Goal: Task Accomplishment & Management: Complete application form

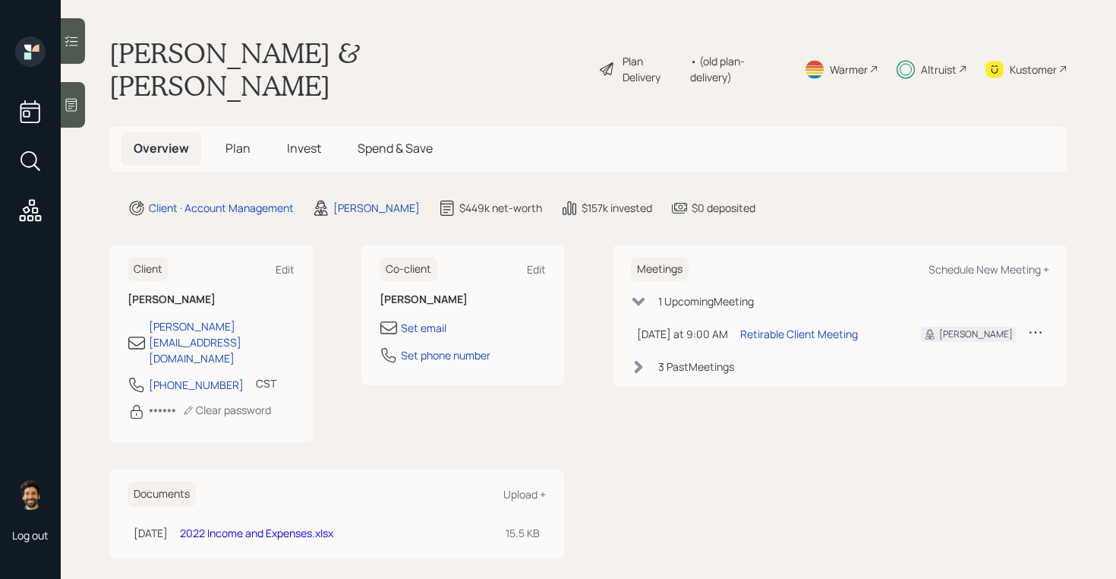
click at [929, 61] on div "Altruist" at bounding box center [939, 69] width 36 height 16
click at [742, 55] on div "• (old plan-delivery)" at bounding box center [738, 69] width 96 height 32
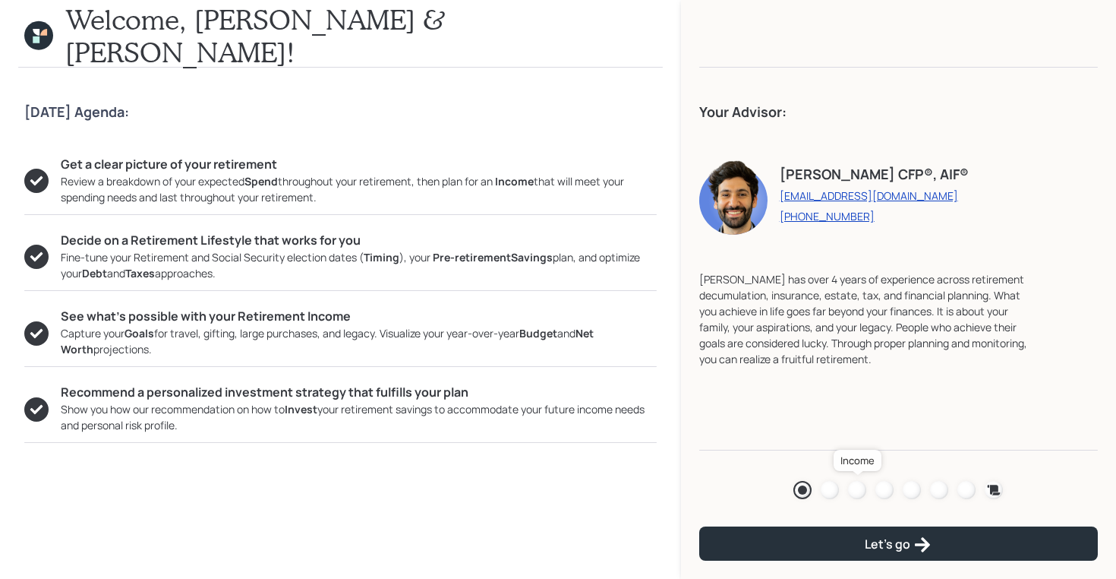
click at [858, 483] on div at bounding box center [857, 490] width 18 height 18
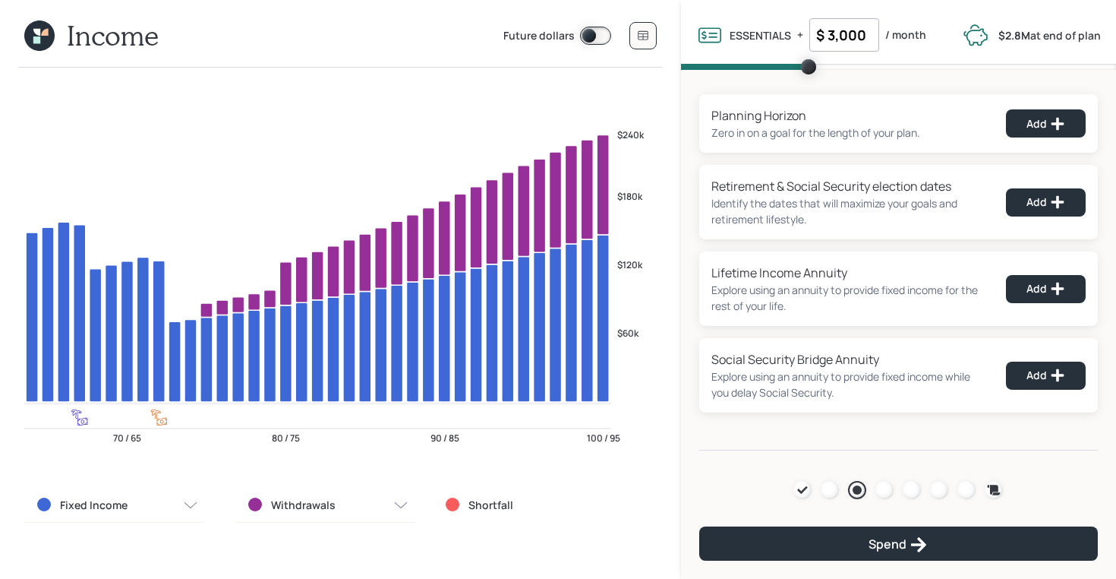
click at [41, 28] on icon at bounding box center [39, 35] width 30 height 30
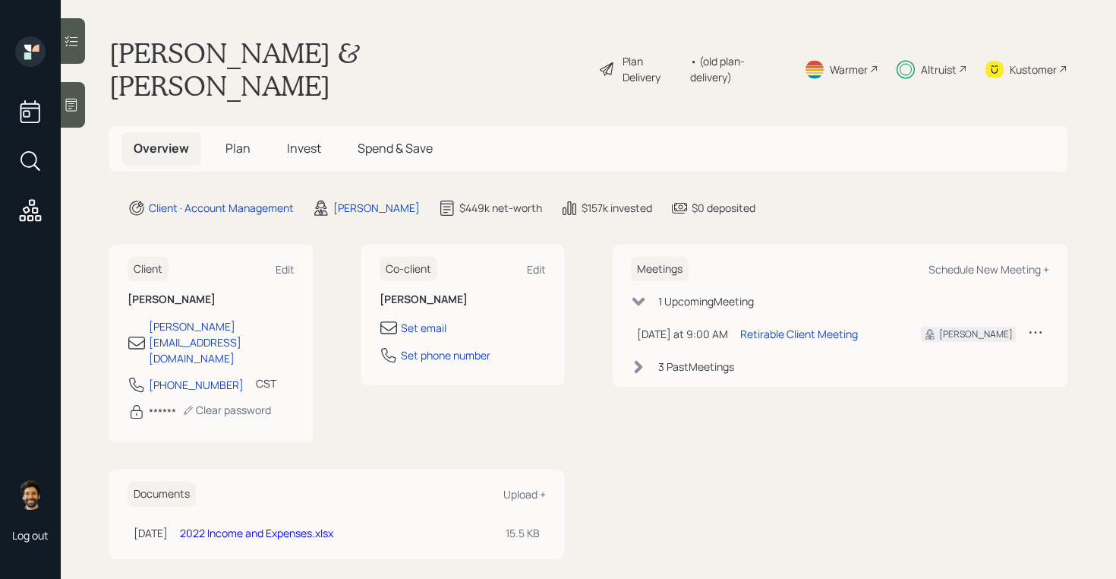
click at [229, 140] on span "Plan" at bounding box center [237, 148] width 25 height 17
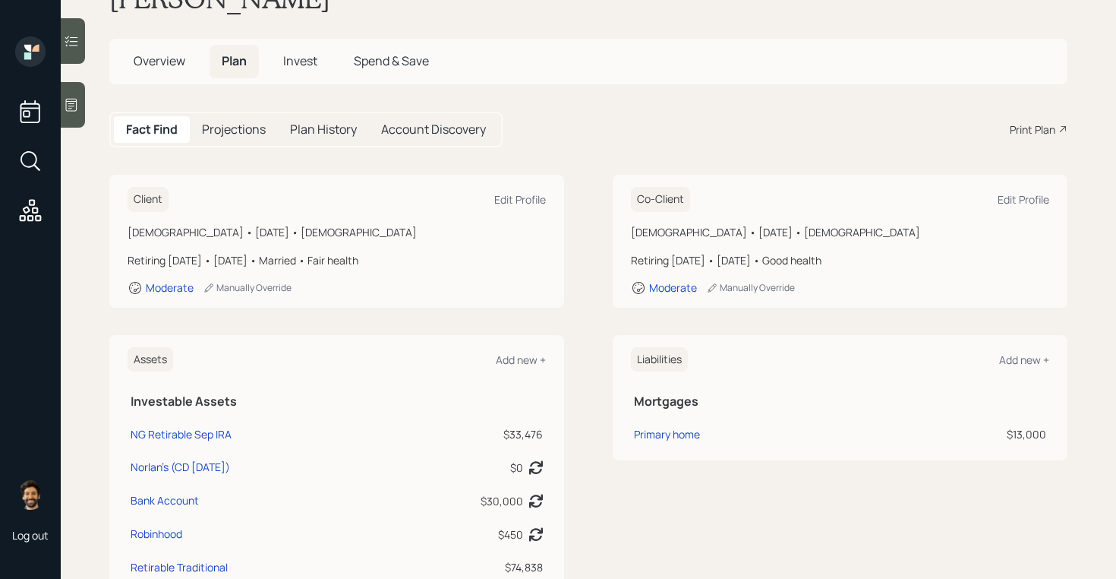
scroll to position [10, 0]
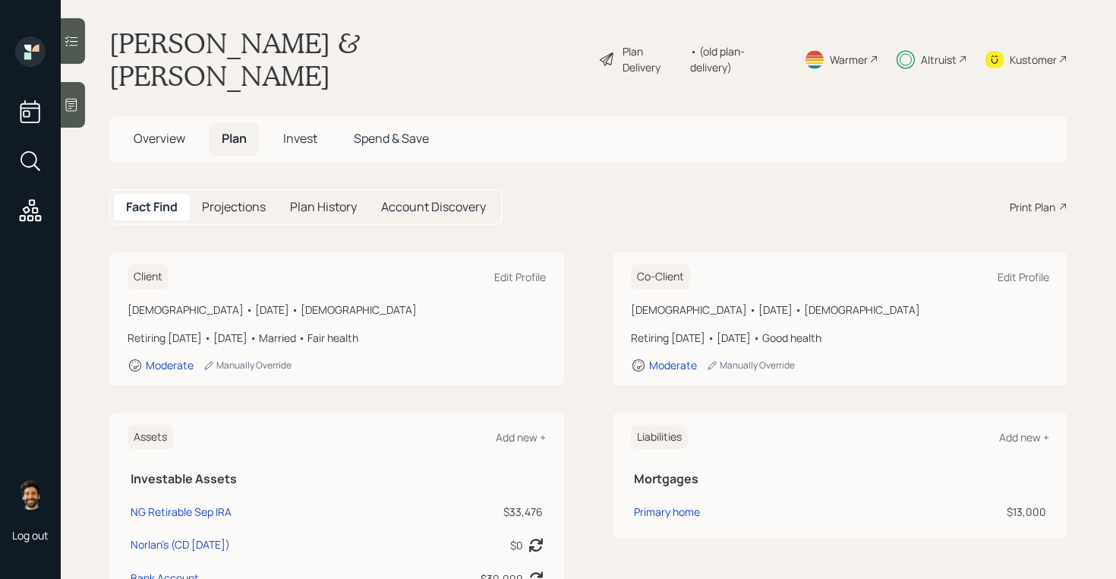
click at [303, 130] on span "Invest" at bounding box center [300, 138] width 34 height 17
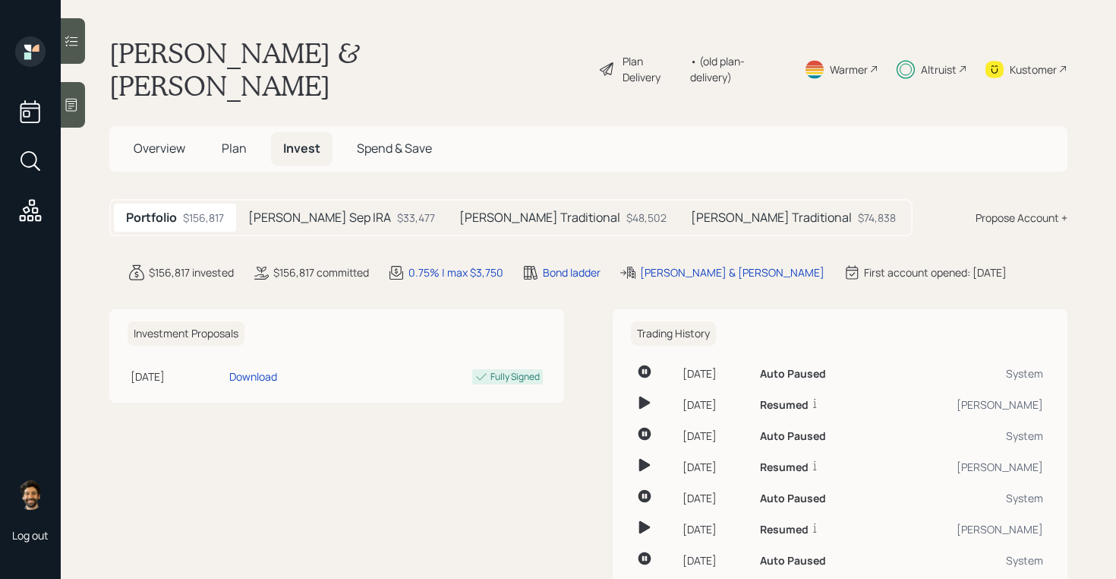
scroll to position [2, 0]
click at [304, 209] on h5 "[PERSON_NAME] Sep IRA" at bounding box center [319, 216] width 143 height 14
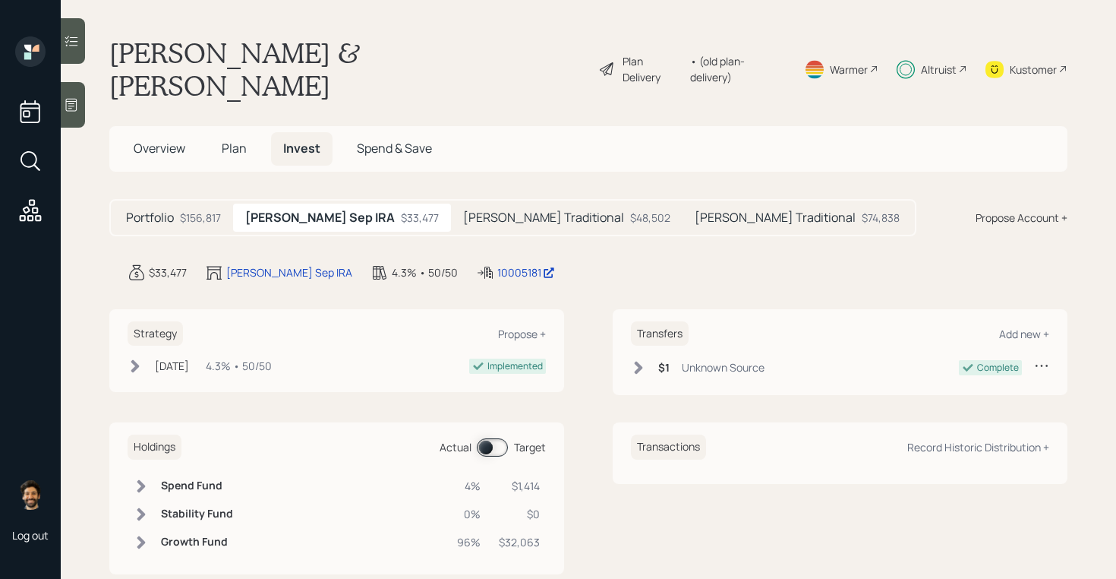
click at [1035, 210] on div "Propose Account +" at bounding box center [1022, 218] width 92 height 16
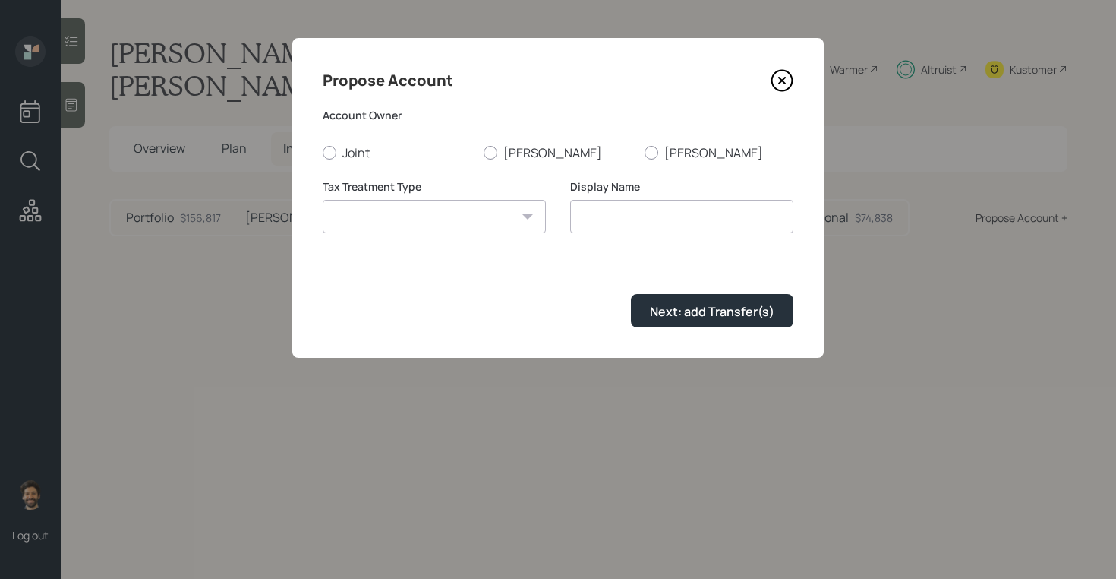
click at [772, 84] on icon at bounding box center [782, 81] width 20 height 20
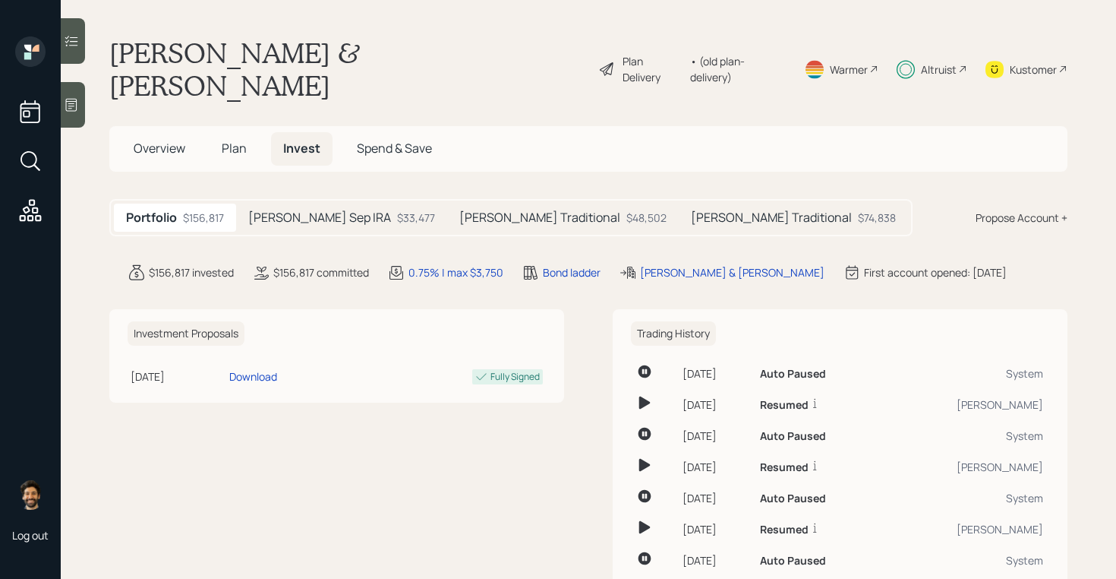
click at [236, 140] on span "Plan" at bounding box center [234, 148] width 25 height 17
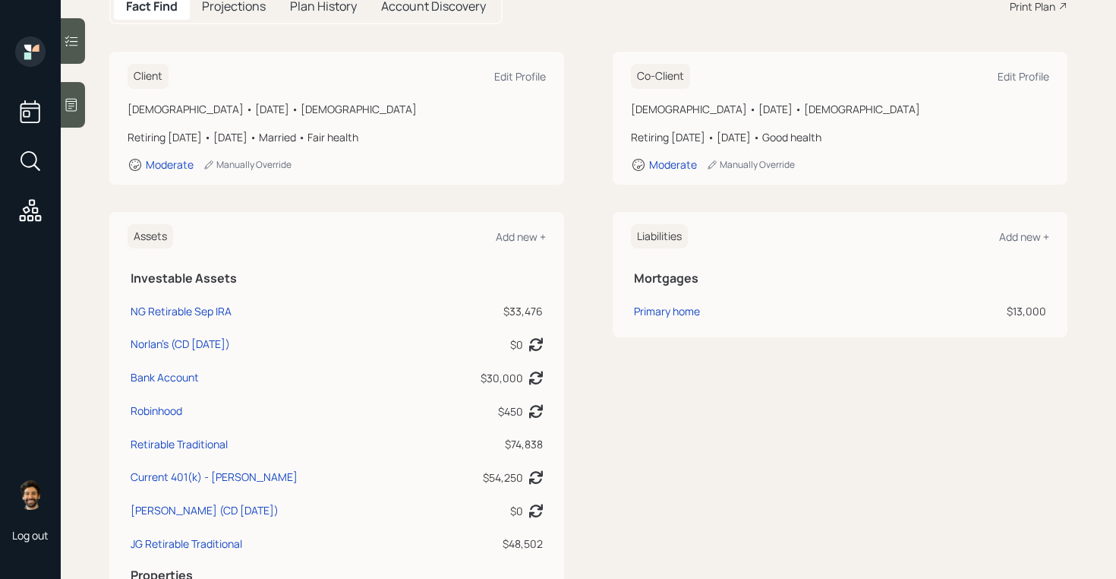
scroll to position [263, 0]
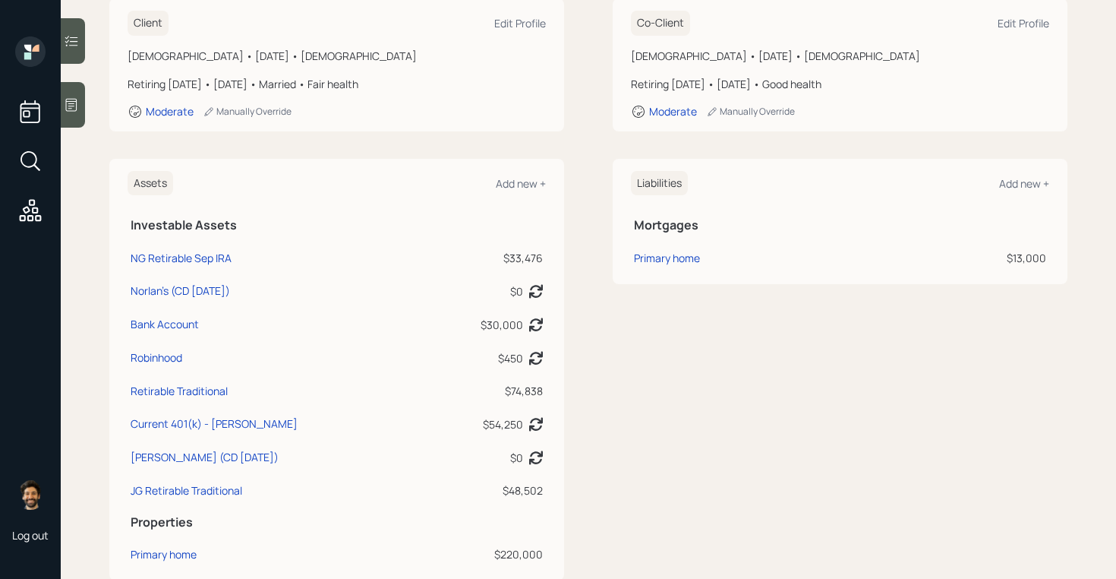
click at [518, 171] on div "Assets Add new +" at bounding box center [337, 183] width 418 height 25
click at [517, 176] on div "Add new +" at bounding box center [521, 183] width 50 height 14
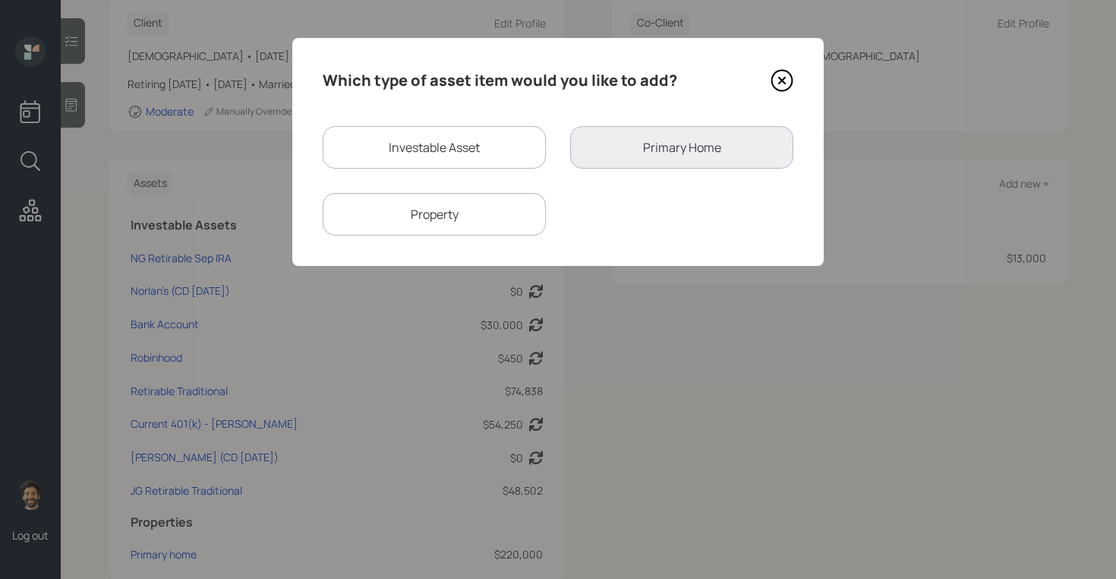
click at [421, 152] on div "Investable Asset" at bounding box center [434, 147] width 223 height 43
select select "taxable"
select select "balanced"
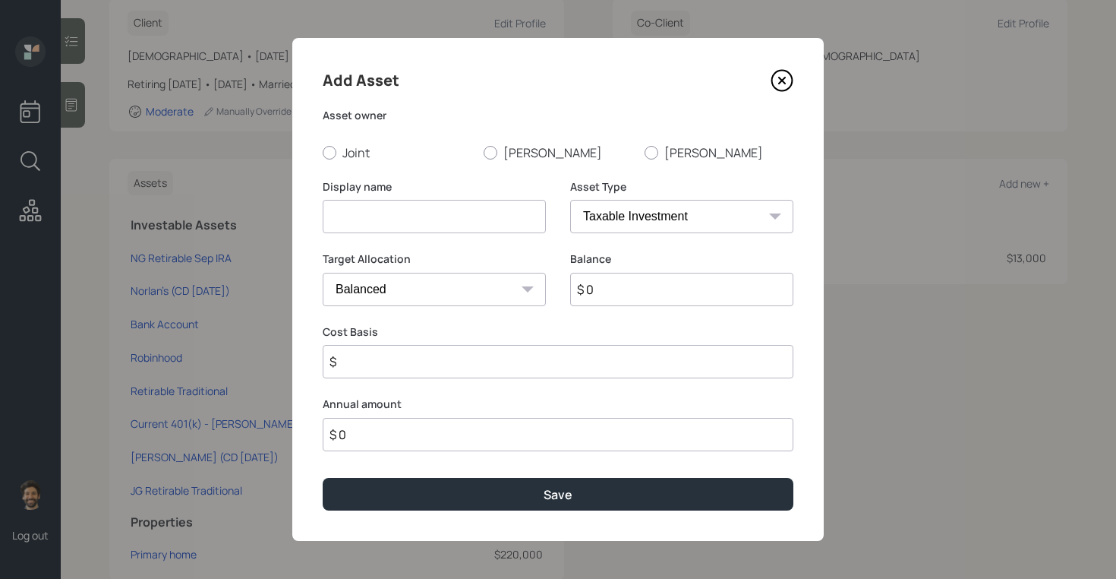
click at [417, 219] on input at bounding box center [434, 216] width 223 height 33
type input "NQ"
click at [649, 281] on input "$ 0" at bounding box center [681, 289] width 223 height 33
click at [636, 289] on input "$" at bounding box center [681, 289] width 223 height 33
type input "$ 100,000"
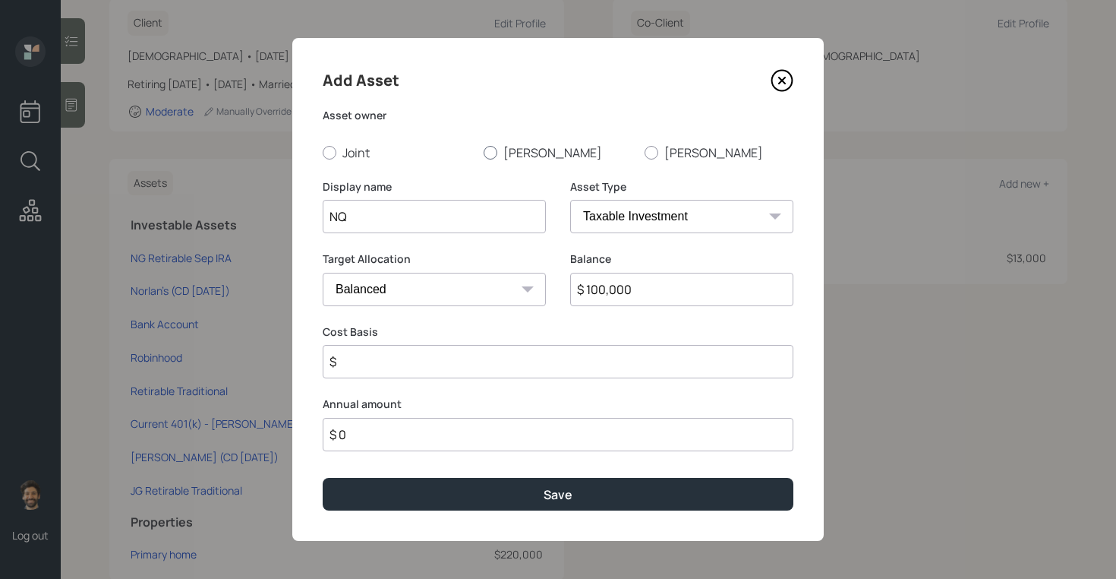
click at [517, 151] on label "[PERSON_NAME]" at bounding box center [558, 152] width 149 height 17
click at [484, 152] on input "[PERSON_NAME]" at bounding box center [483, 152] width 1 height 1
radio input "true"
click at [374, 152] on label "Joint" at bounding box center [397, 152] width 149 height 17
click at [323, 152] on input "Joint" at bounding box center [322, 152] width 1 height 1
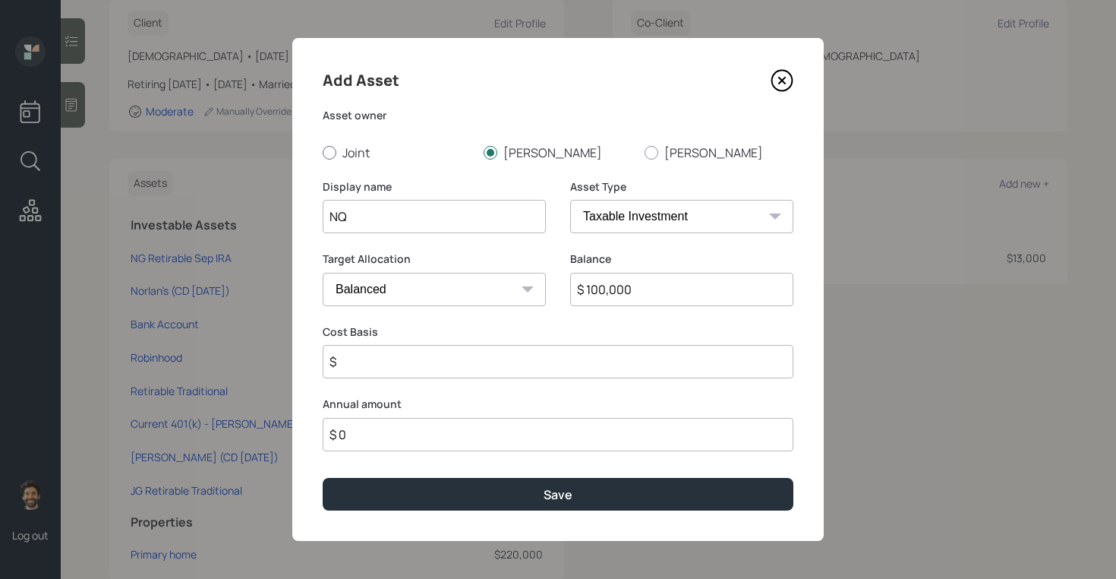
radio input "true"
click at [330, 216] on input "NQ" at bounding box center [434, 216] width 223 height 33
type input "Joint NQ"
click at [359, 369] on input "$" at bounding box center [558, 361] width 471 height 33
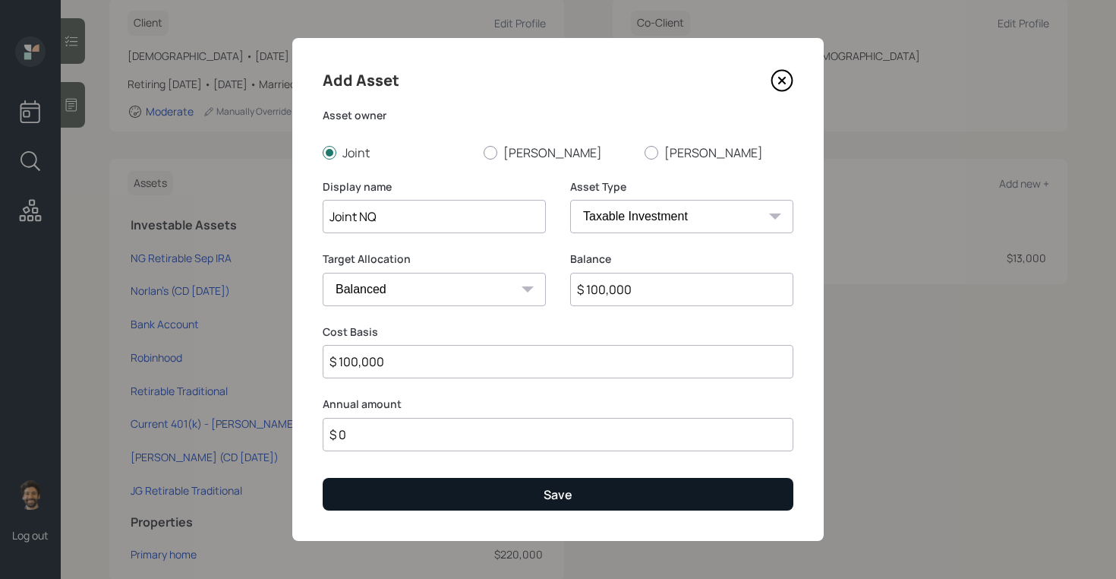
type input "$ 100,000"
click at [389, 490] on button "Save" at bounding box center [558, 494] width 471 height 33
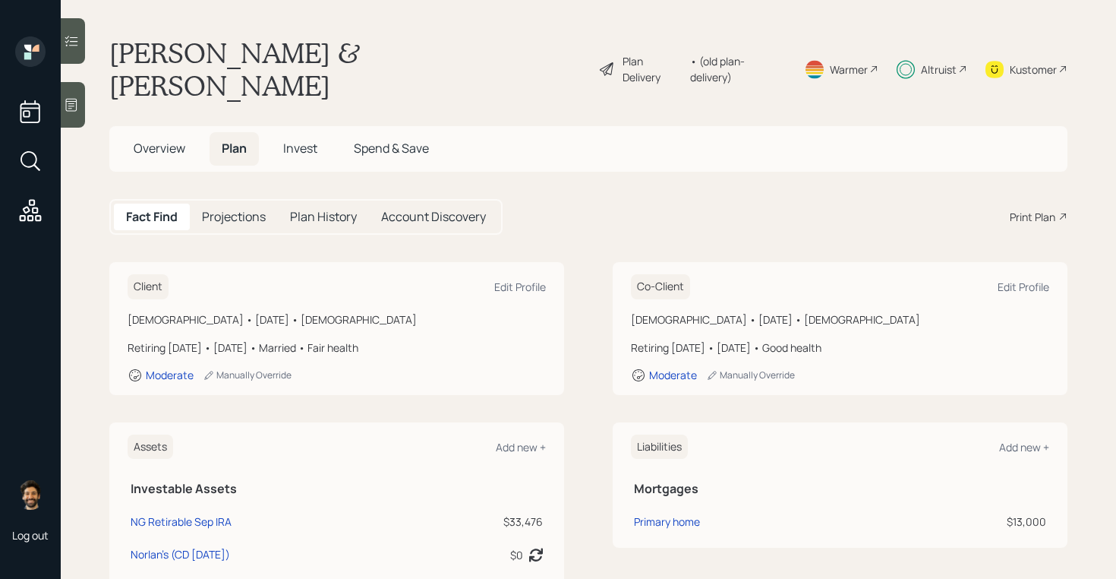
click at [300, 140] on span "Invest" at bounding box center [300, 148] width 34 height 17
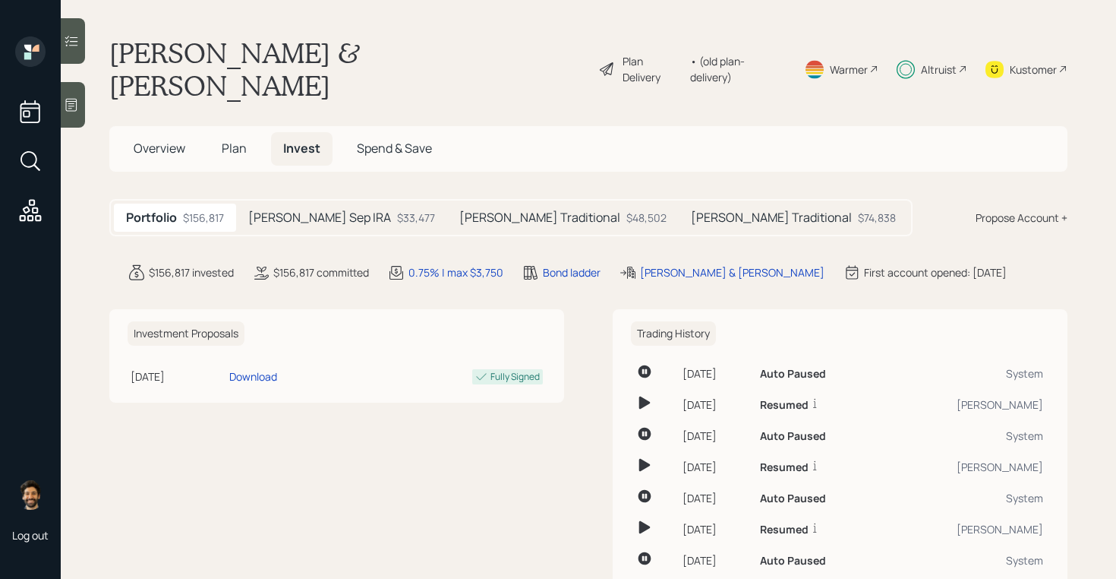
click at [1039, 210] on div "Propose Account +" at bounding box center [1022, 218] width 92 height 16
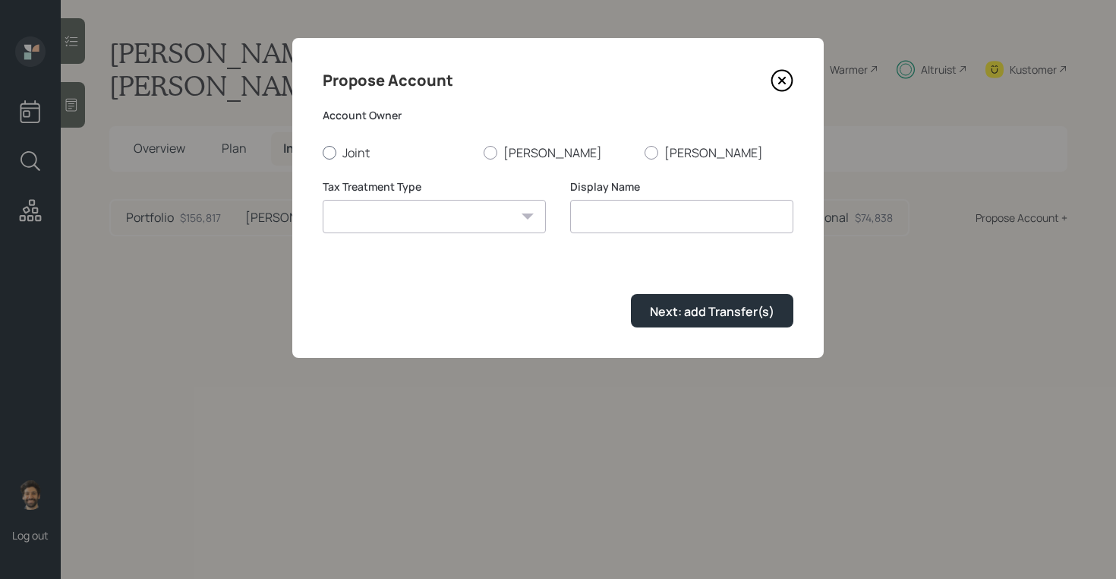
click at [368, 146] on label "Joint" at bounding box center [397, 152] width 149 height 17
click at [323, 152] on input "Joint" at bounding box center [322, 152] width 1 height 1
radio input "true"
click at [379, 228] on select "[PERSON_NAME] Taxable Traditional" at bounding box center [434, 216] width 223 height 33
select select "taxable"
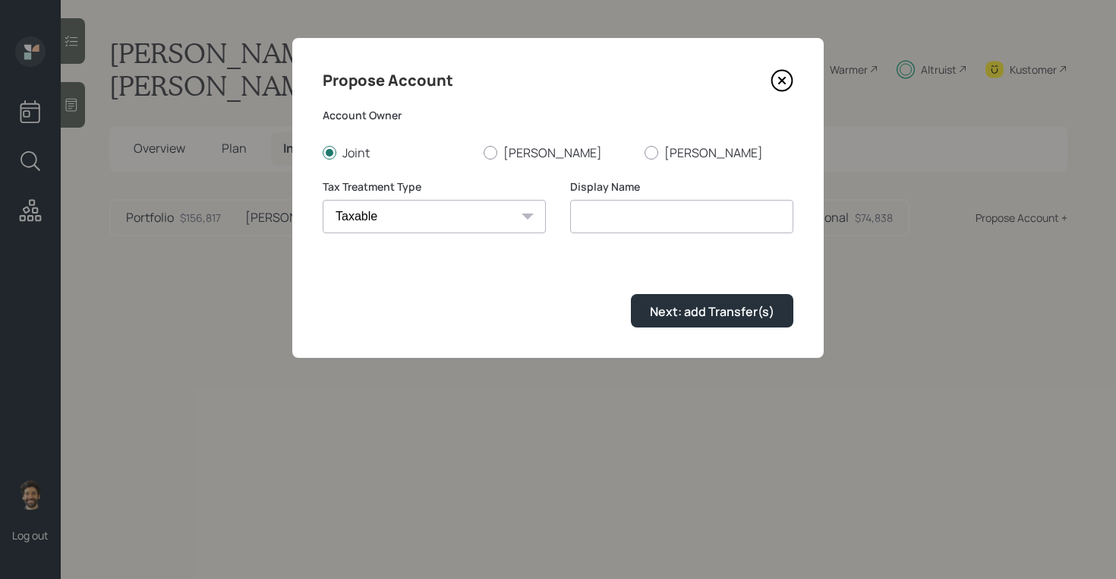
click at [323, 200] on select "[PERSON_NAME] Taxable Traditional" at bounding box center [434, 216] width 223 height 33
type input "Taxable"
click at [652, 304] on div "Next: add Transfer(s)" at bounding box center [712, 311] width 125 height 17
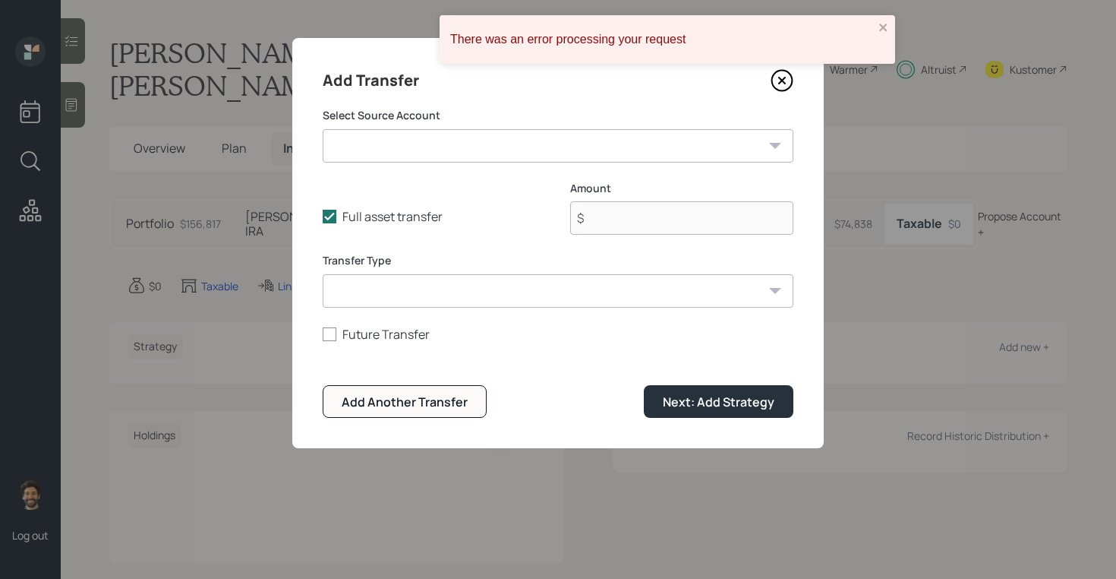
click at [383, 152] on select "Norlan's (CD [DATE]) ($0 | IRA) Bank Account ($30,000 | Checking / Savings) Rob…" at bounding box center [558, 145] width 471 height 33
select select "221068ce-6f2d-4bfc-8940-1b441357d101"
click at [323, 129] on select "Norlan's (CD [DATE]) ($0 | IRA) Bank Account ($30,000 | Checking / Savings) Rob…" at bounding box center [558, 145] width 471 height 33
type input "$ 100,000"
click at [399, 292] on select "ACAT Transfer Non ACAT Transfer Capitalize Rollover Rollover Deposit" at bounding box center [558, 290] width 471 height 33
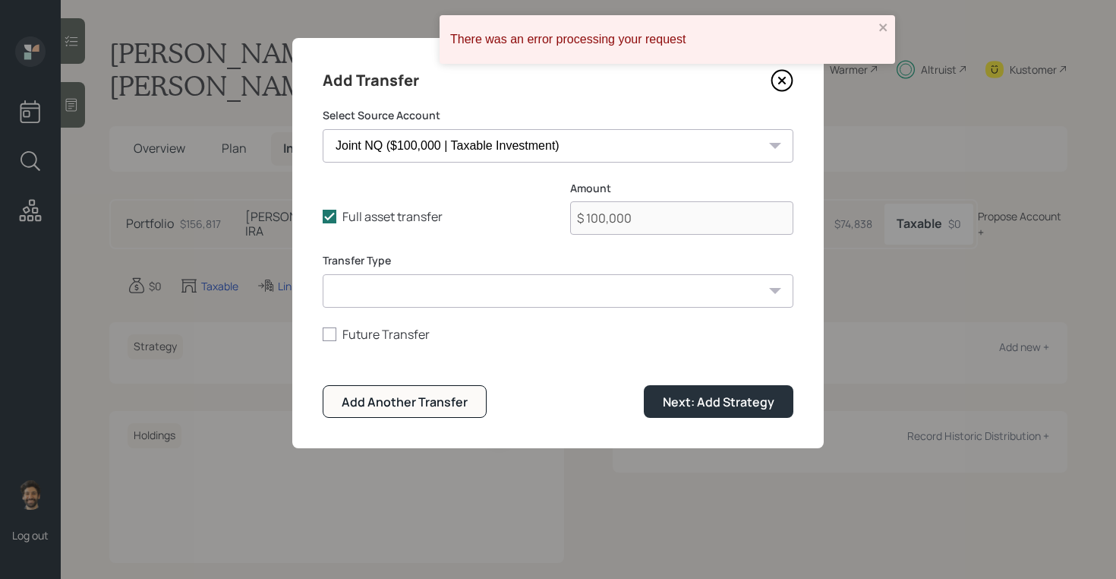
select select "acat_transfer"
click at [323, 274] on select "ACAT Transfer Non ACAT Transfer Capitalize Rollover Rollover Deposit" at bounding box center [558, 290] width 471 height 33
click at [690, 405] on div "Next: Add Strategy" at bounding box center [719, 401] width 112 height 17
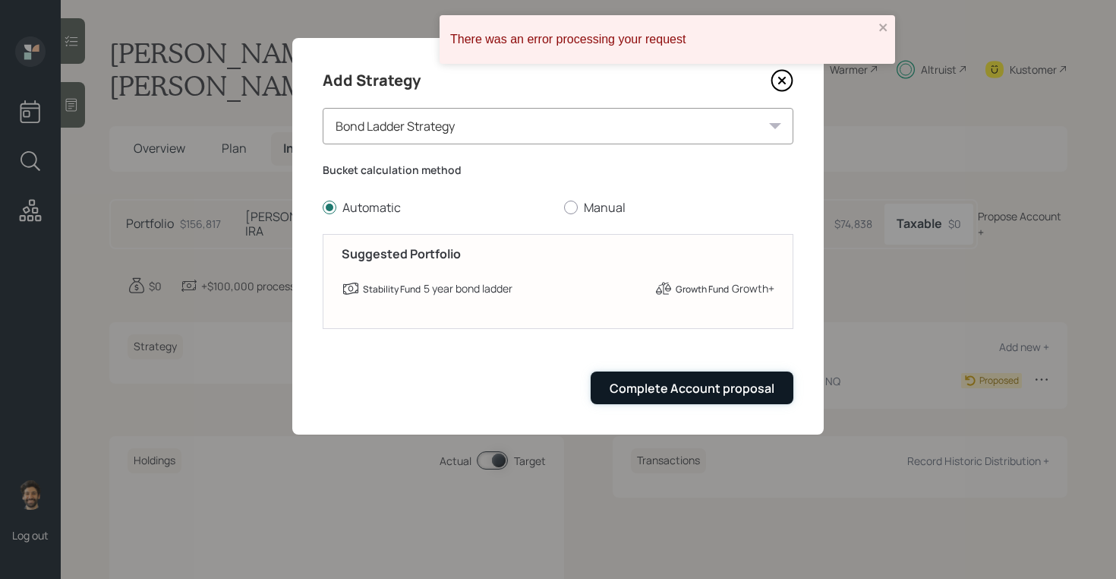
click at [690, 387] on div "Complete Account proposal" at bounding box center [692, 388] width 165 height 17
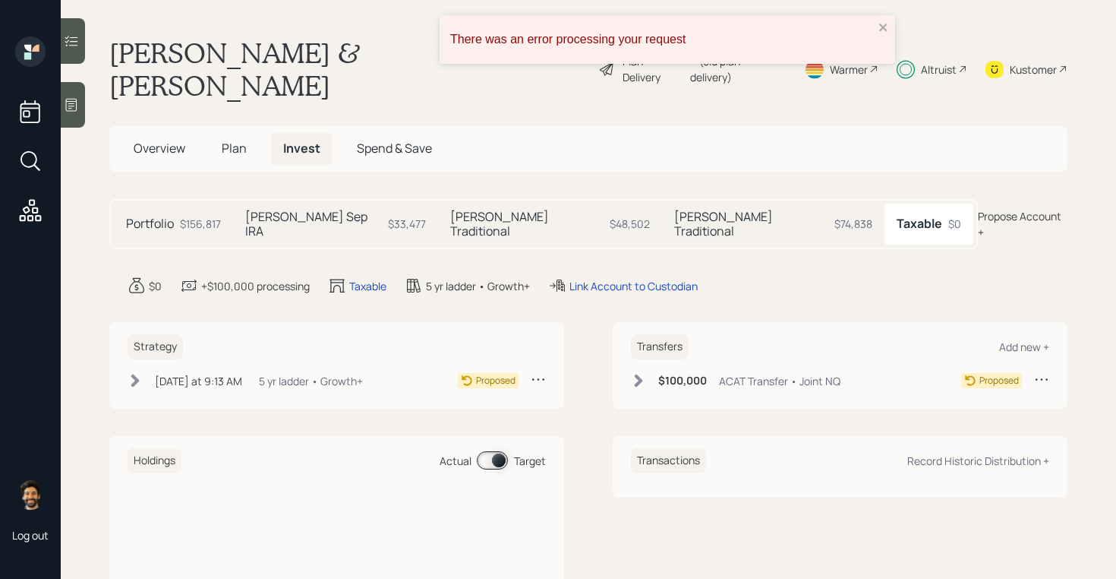
click at [877, 28] on div "There was an error processing your request" at bounding box center [662, 39] width 433 height 23
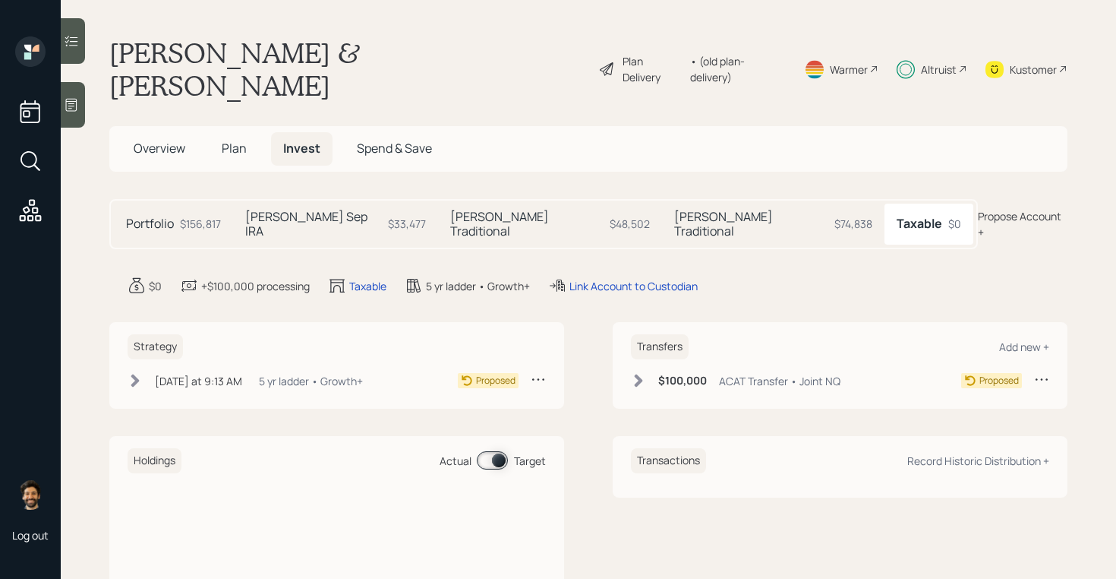
click at [944, 61] on div "Altruist" at bounding box center [939, 69] width 36 height 16
click at [749, 44] on div "Plan Delivery • (old plan-delivery)" at bounding box center [692, 68] width 189 height 65
click at [735, 74] on main "[PERSON_NAME] & [PERSON_NAME] Plan Delivery • (old plan-delivery) Warmer Altrui…" at bounding box center [588, 289] width 1055 height 579
click at [725, 53] on div "• (old plan-delivery)" at bounding box center [738, 69] width 96 height 32
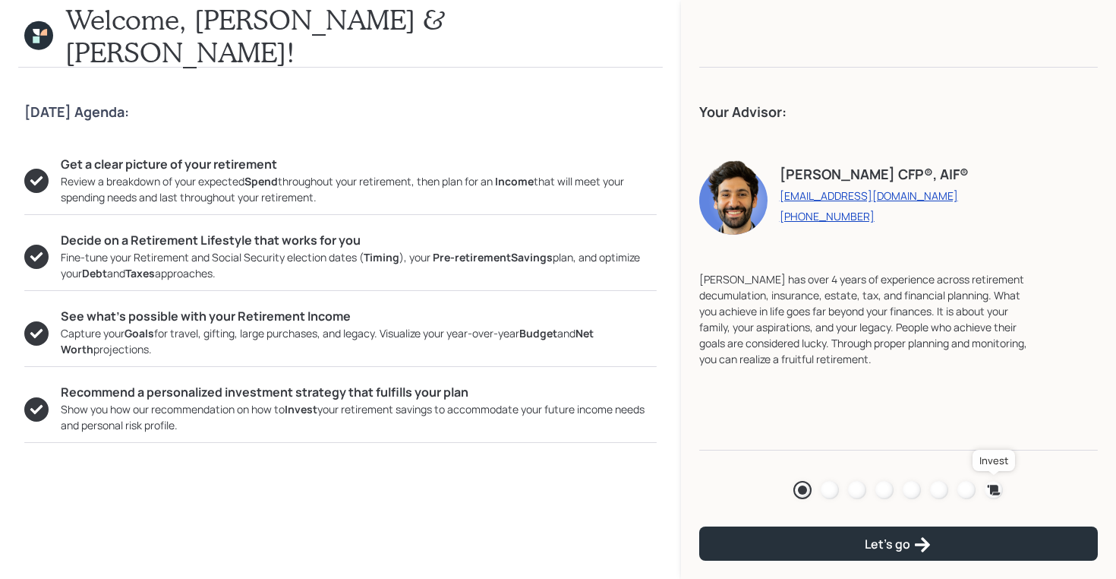
click at [988, 484] on icon at bounding box center [994, 489] width 13 height 10
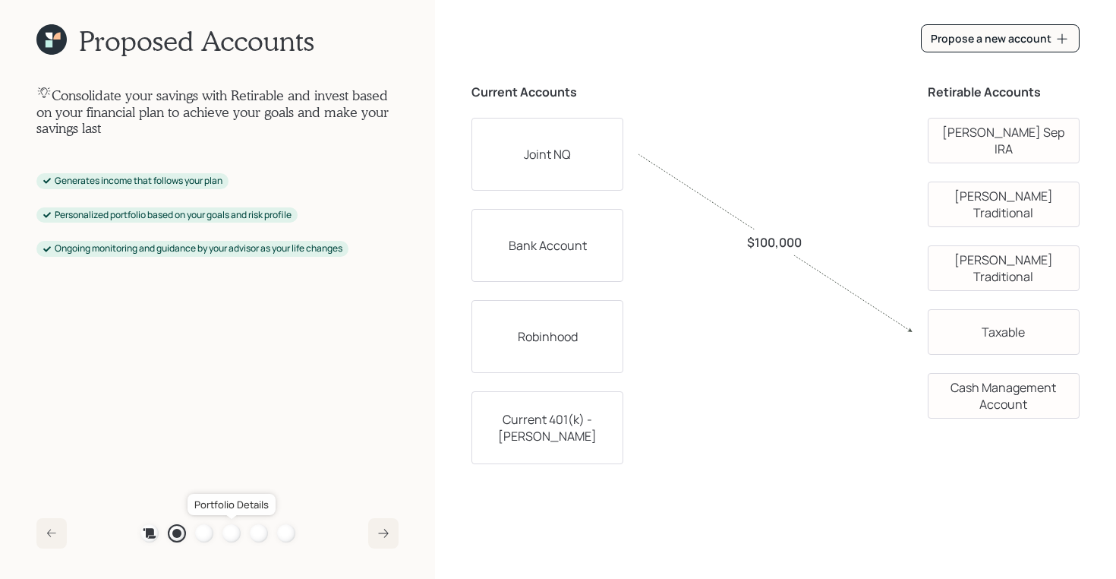
click at [229, 526] on div at bounding box center [231, 533] width 18 height 18
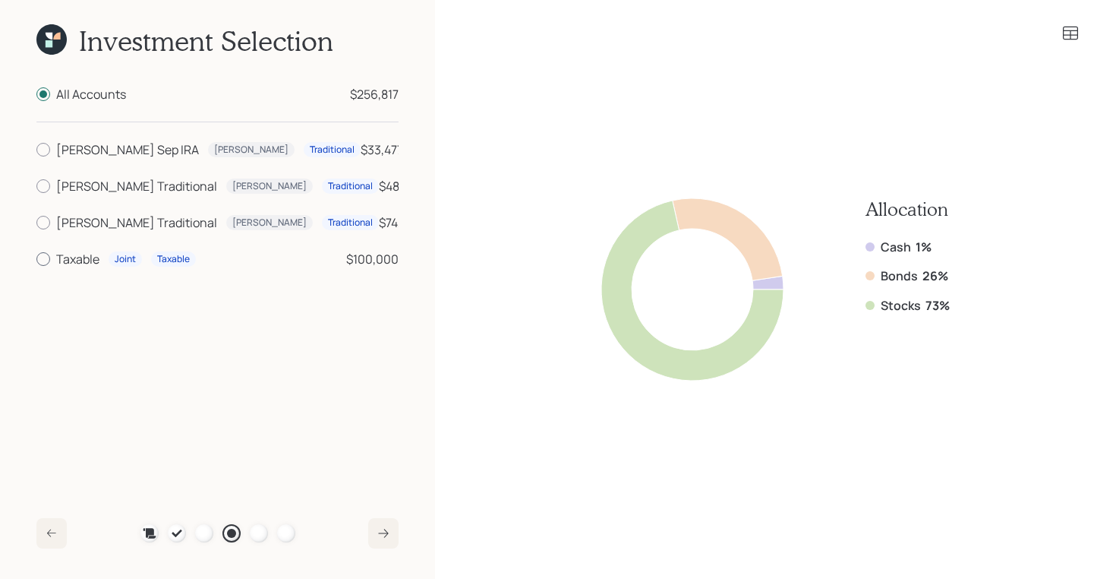
click at [72, 258] on div "Taxable" at bounding box center [77, 259] width 43 height 18
click at [36, 259] on input "Taxable Joint Taxable $100,000" at bounding box center [36, 259] width 1 height 1
radio input "true"
radio input "false"
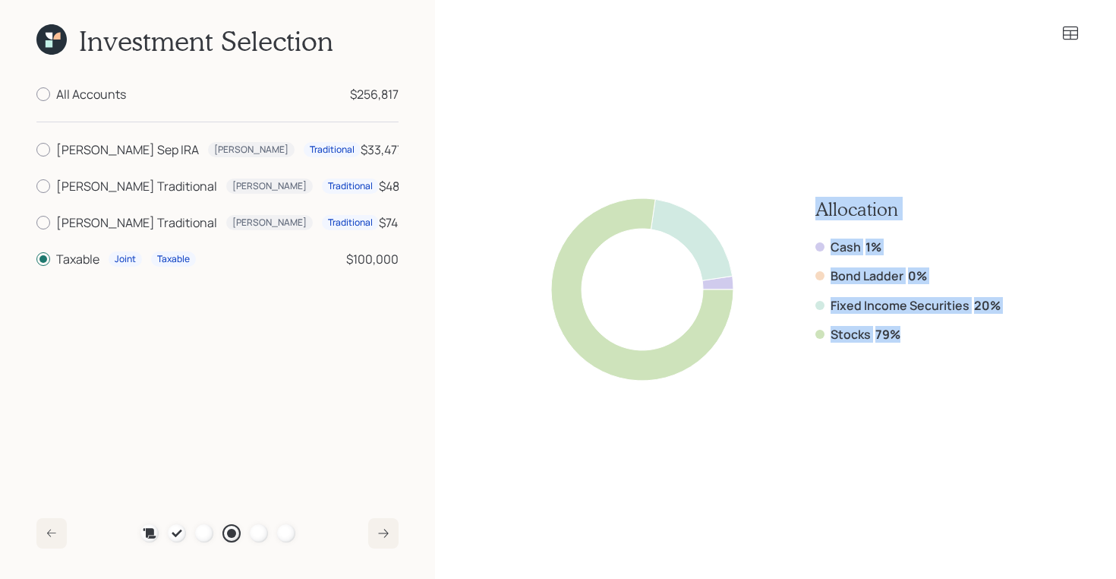
drag, startPoint x: 912, startPoint y: 338, endPoint x: 807, endPoint y: 209, distance: 166.2
click at [807, 209] on div "Allocation Cash 1% Bond Ladder 0% Fixed Income Securities 20% Stocks 79%" at bounding box center [775, 289] width 449 height 182
click at [900, 311] on label "Fixed Income Securities" at bounding box center [900, 305] width 139 height 17
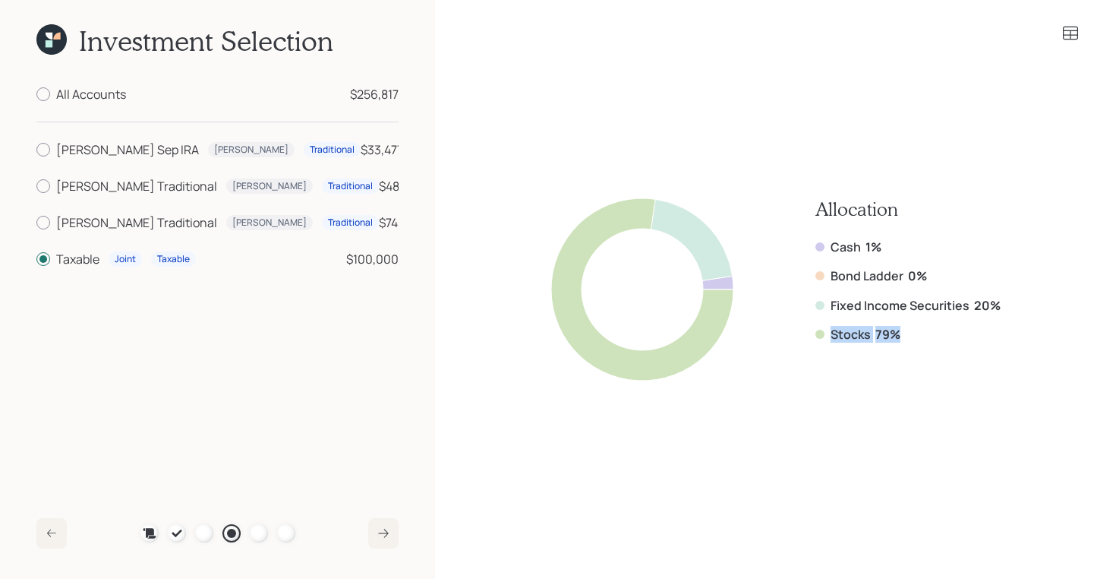
drag, startPoint x: 912, startPoint y: 333, endPoint x: 827, endPoint y: 330, distance: 85.1
click at [827, 330] on div "Stocks 79%" at bounding box center [907, 334] width 185 height 17
drag, startPoint x: 1004, startPoint y: 311, endPoint x: 825, endPoint y: 309, distance: 179.2
click at [825, 309] on div "Allocation Cash 1% Bond Ladder 0% Fixed Income Securities 20% Stocks 79%" at bounding box center [775, 289] width 608 height 408
click at [1074, 33] on icon at bounding box center [1070, 33] width 18 height 18
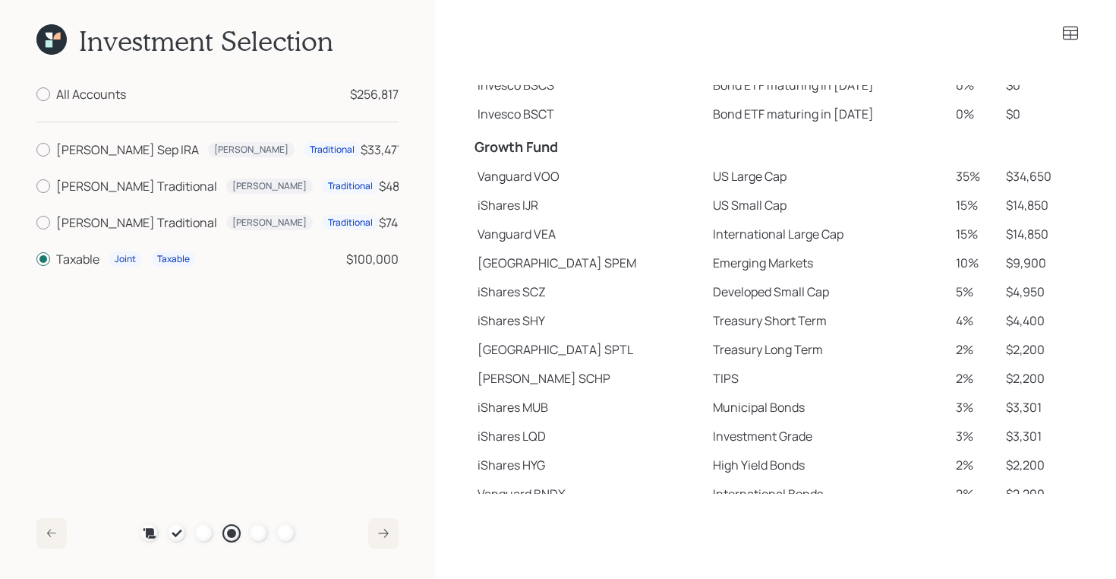
scroll to position [210, 0]
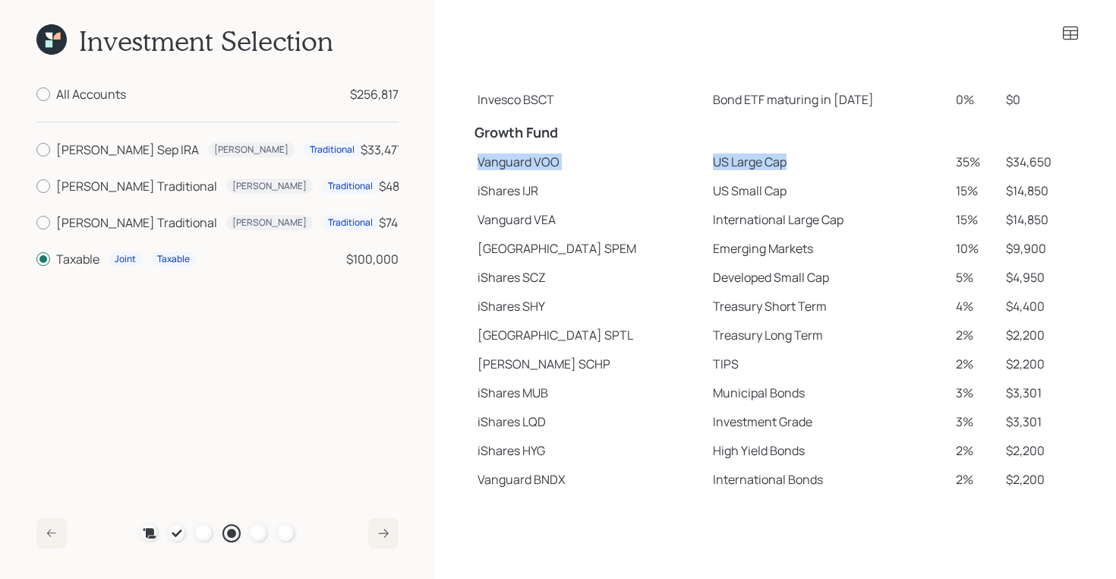
drag, startPoint x: 478, startPoint y: 162, endPoint x: 746, endPoint y: 170, distance: 267.4
click at [746, 170] on tr "Vanguard VOO US Large Cap 35% $34,650" at bounding box center [775, 161] width 608 height 29
drag, startPoint x: 478, startPoint y: 192, endPoint x: 536, endPoint y: 194, distance: 58.5
click at [536, 194] on td "iShares IJR" at bounding box center [588, 190] width 235 height 29
click at [707, 235] on td "Emerging Markets" at bounding box center [828, 248] width 243 height 29
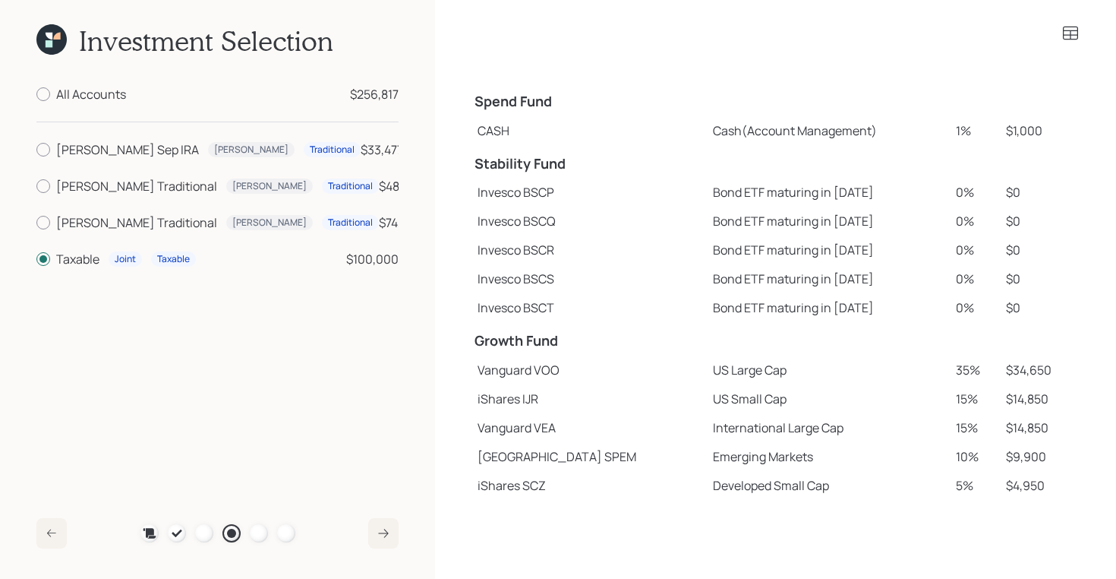
scroll to position [0, 0]
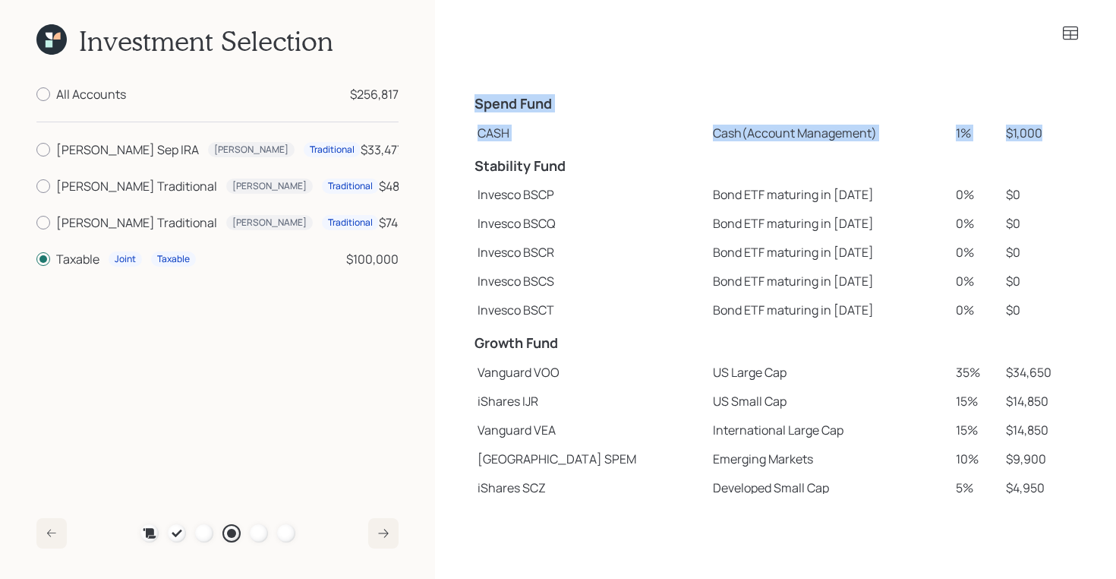
drag, startPoint x: 478, startPoint y: 105, endPoint x: 1037, endPoint y: 140, distance: 559.9
click at [1037, 140] on tbody "Spend Fund CASH Cash (Account Management) 1% $1,000 Stability Fund Invesco BSCP…" at bounding box center [775, 394] width 608 height 619
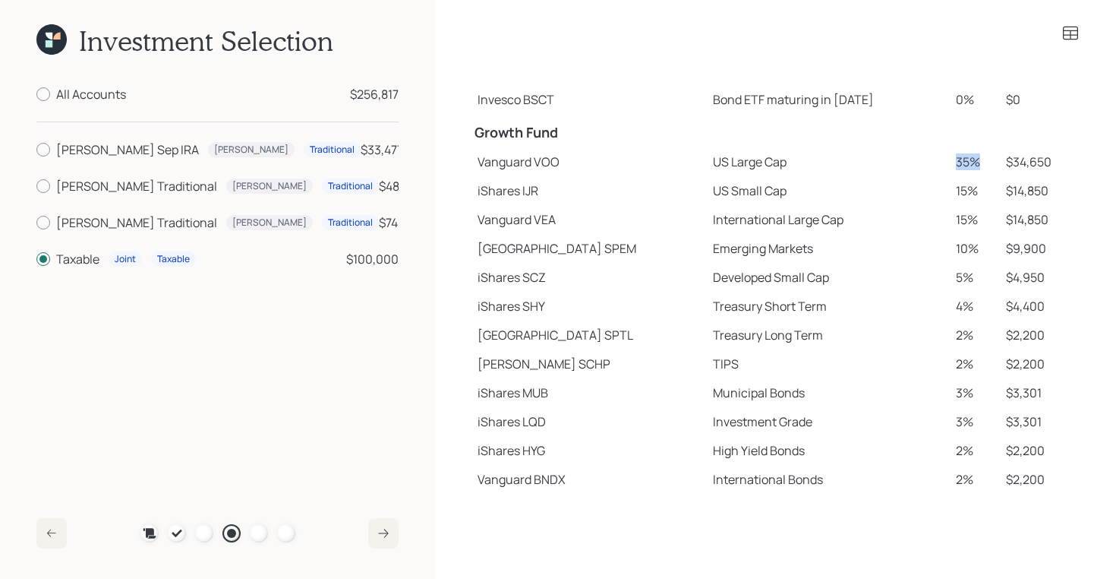
drag, startPoint x: 937, startPoint y: 166, endPoint x: 964, endPoint y: 166, distance: 27.3
click at [964, 166] on td "35%" at bounding box center [975, 161] width 50 height 29
drag, startPoint x: 936, startPoint y: 186, endPoint x: 960, endPoint y: 192, distance: 24.3
click at [960, 192] on td "15%" at bounding box center [975, 190] width 50 height 29
drag, startPoint x: 938, startPoint y: 216, endPoint x: 960, endPoint y: 216, distance: 22.8
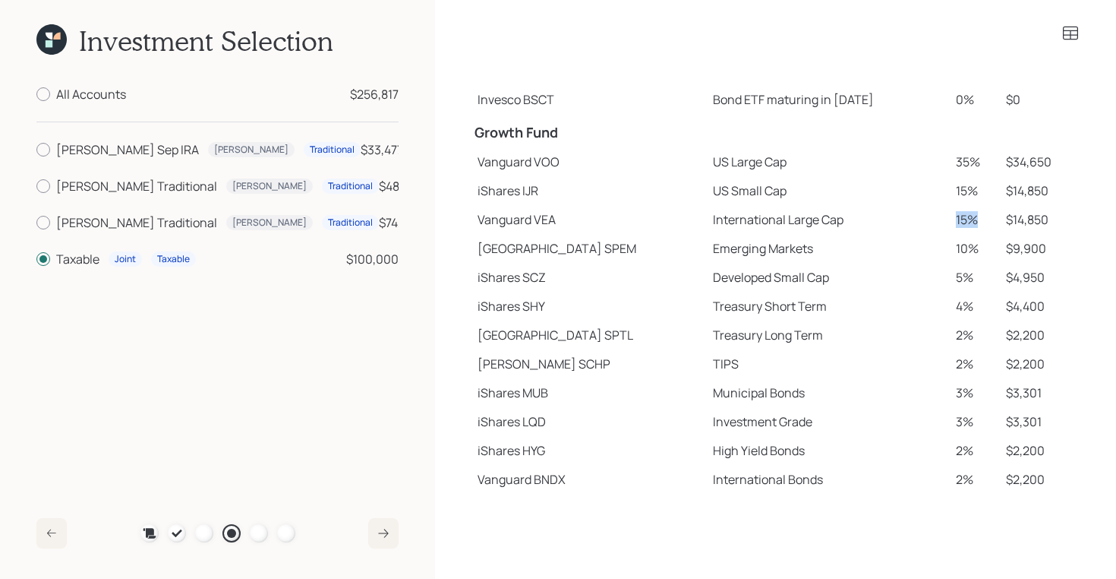
click at [960, 216] on td "15%" at bounding box center [975, 219] width 50 height 29
drag, startPoint x: 939, startPoint y: 160, endPoint x: 963, endPoint y: 160, distance: 23.5
click at [963, 160] on td "35%" at bounding box center [975, 161] width 50 height 29
drag, startPoint x: 936, startPoint y: 193, endPoint x: 962, endPoint y: 194, distance: 25.8
click at [962, 194] on td "15%" at bounding box center [975, 190] width 50 height 29
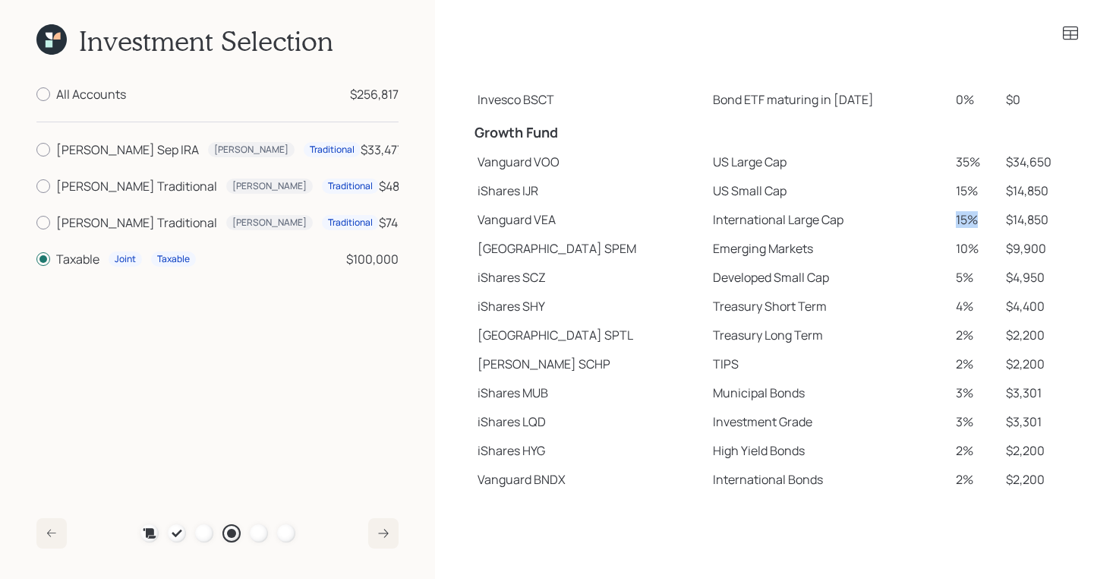
drag, startPoint x: 937, startPoint y: 223, endPoint x: 964, endPoint y: 223, distance: 27.3
click at [964, 223] on td "15%" at bounding box center [975, 219] width 50 height 29
drag, startPoint x: 933, startPoint y: 248, endPoint x: 973, endPoint y: 248, distance: 40.2
click at [973, 248] on td "10%" at bounding box center [975, 248] width 50 height 29
click at [57, 40] on icon at bounding box center [51, 39] width 30 height 30
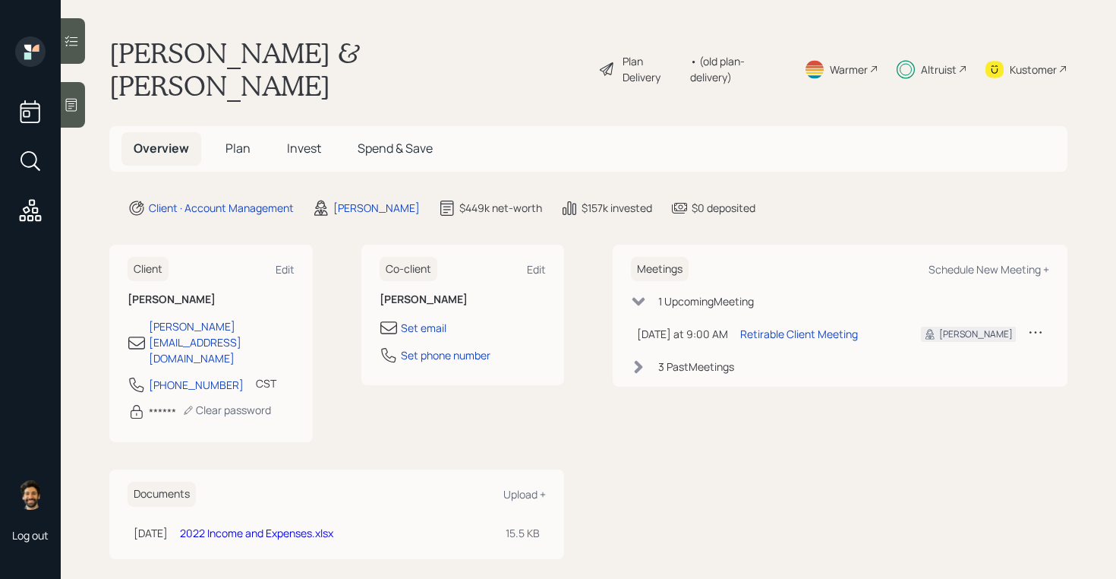
click at [919, 46] on div "Altruist" at bounding box center [932, 68] width 71 height 65
click at [297, 140] on span "Invest" at bounding box center [304, 148] width 34 height 17
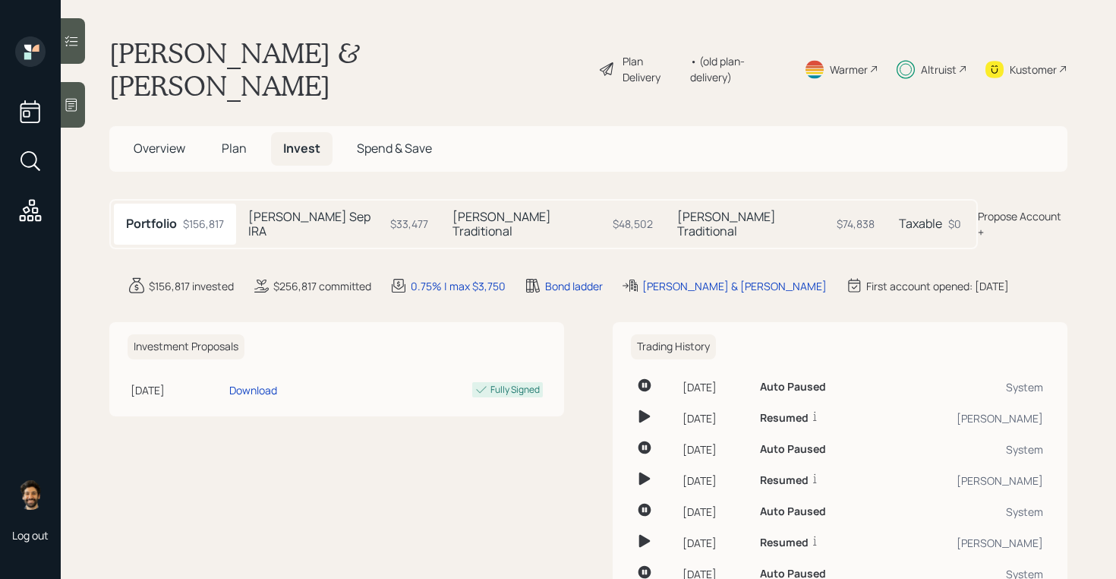
click at [899, 216] on h5 "Taxable" at bounding box center [920, 223] width 43 height 14
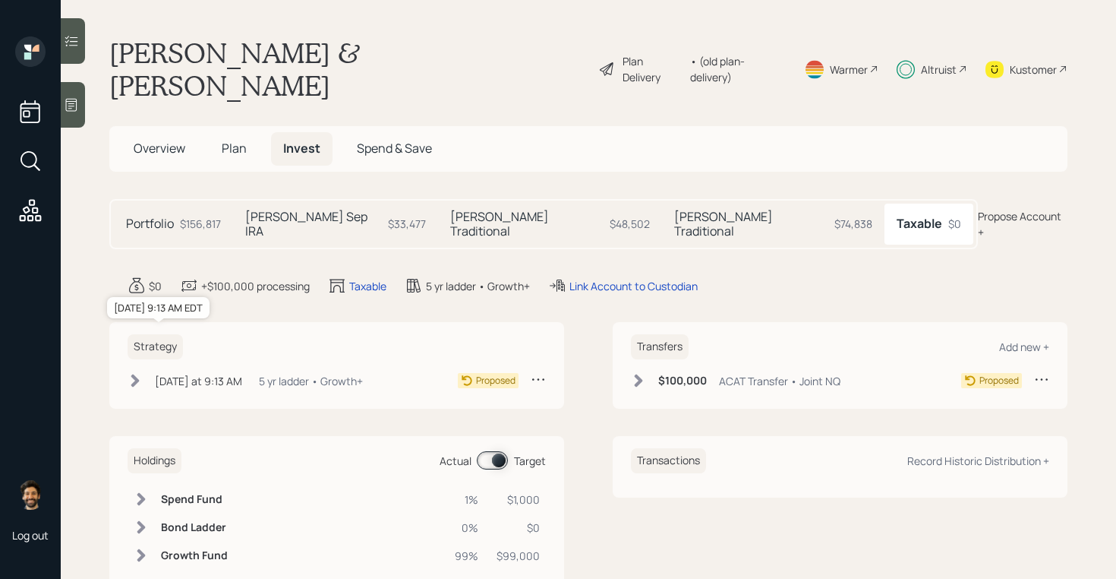
click at [221, 373] on div "[DATE] at 9:13 AM" at bounding box center [198, 381] width 87 height 16
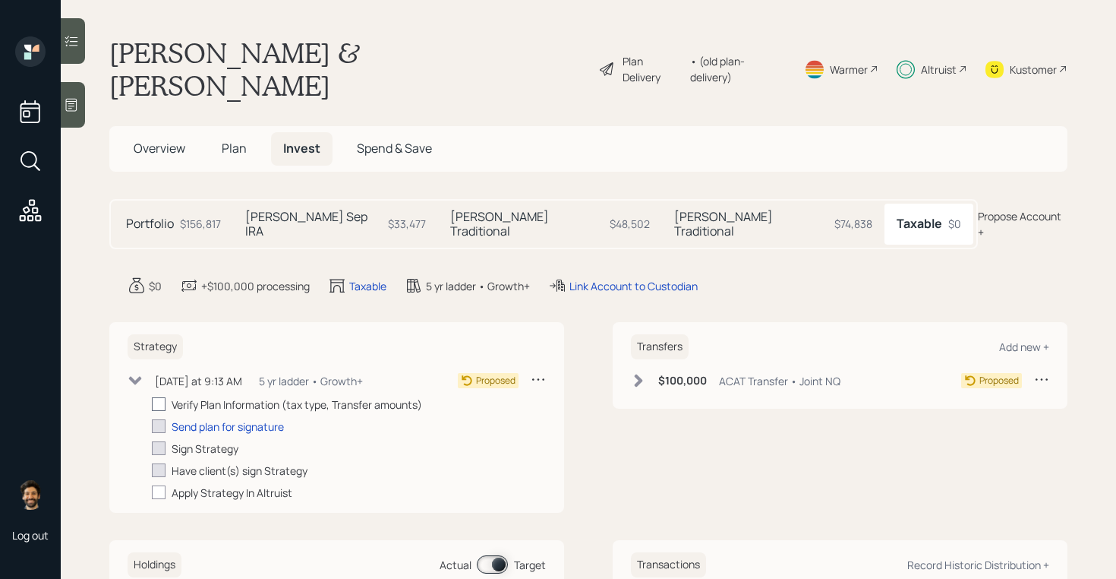
click at [158, 397] on div at bounding box center [159, 404] width 14 height 14
click at [152, 404] on input "checkbox" at bounding box center [151, 404] width 1 height 1
checkbox input "true"
click at [200, 418] on div "Send plan for signature" at bounding box center [228, 426] width 112 height 16
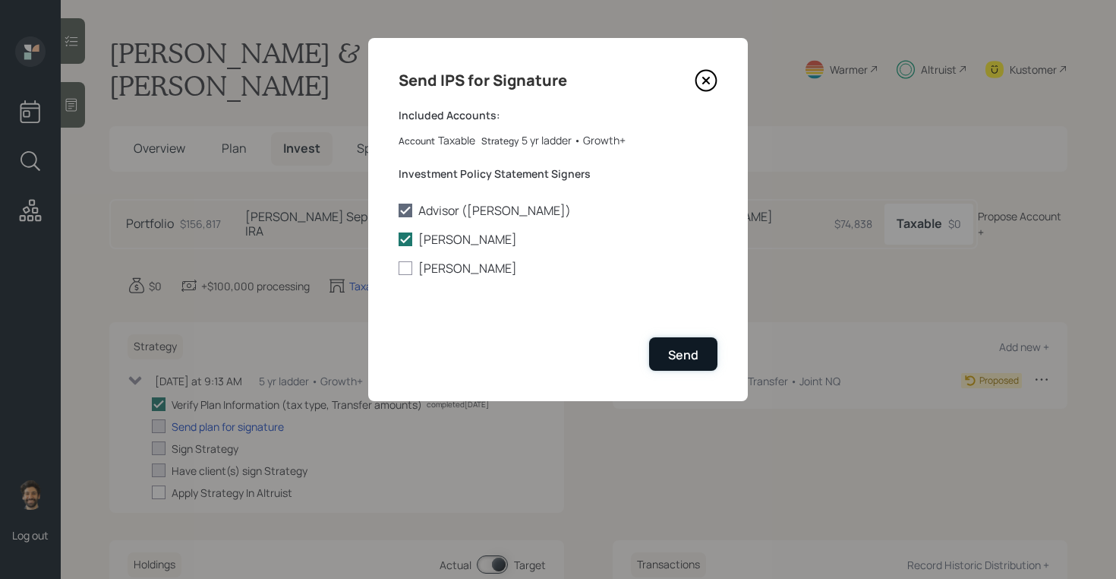
click at [686, 340] on button "Send" at bounding box center [683, 353] width 68 height 33
checkbox input "true"
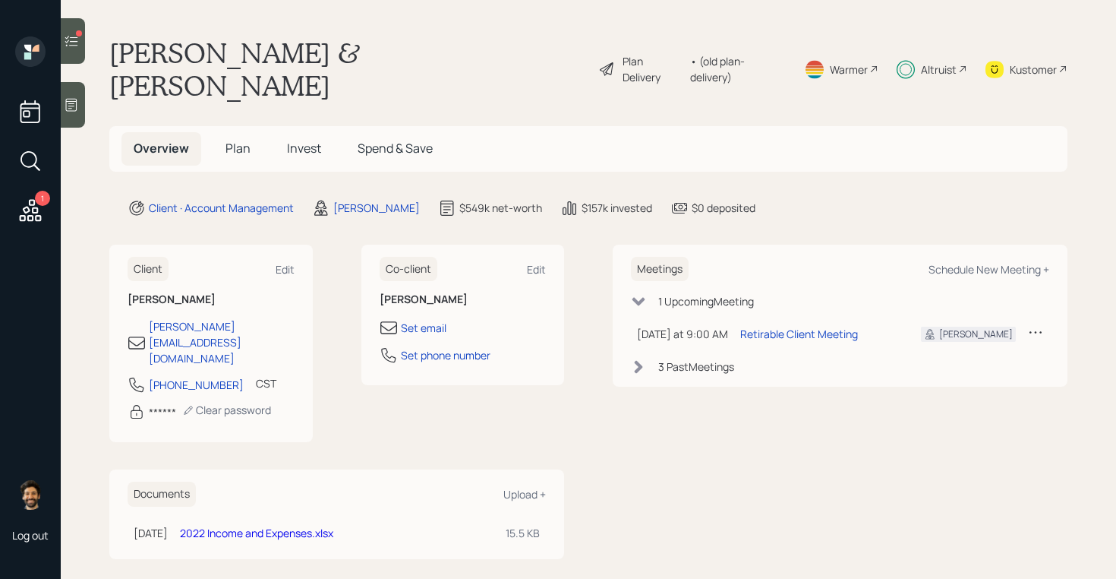
click at [296, 140] on span "Invest" at bounding box center [304, 148] width 34 height 17
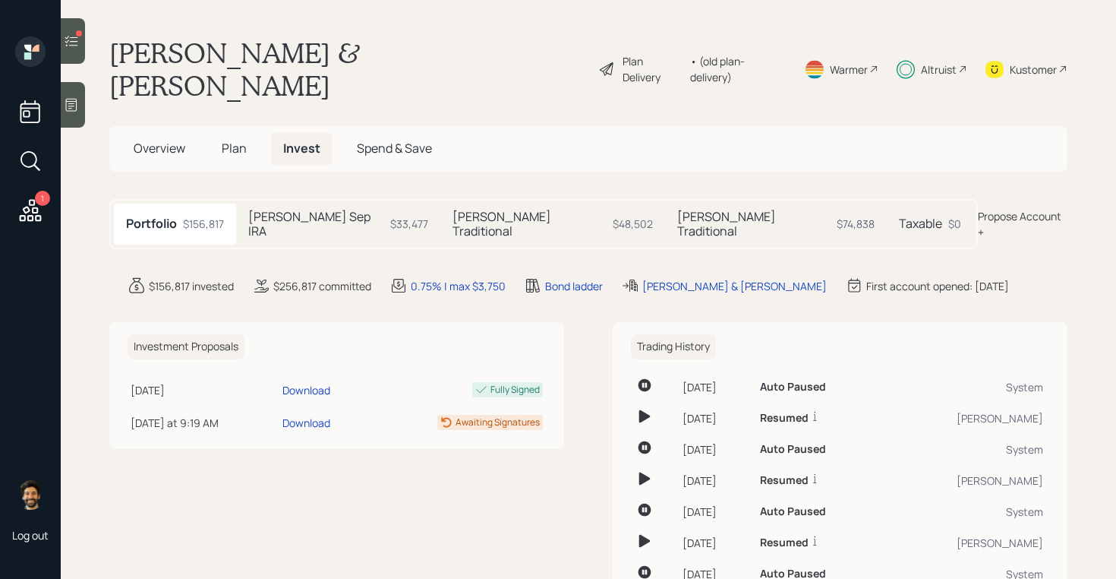
click at [303, 210] on h5 "[PERSON_NAME] Sep IRA" at bounding box center [316, 224] width 136 height 29
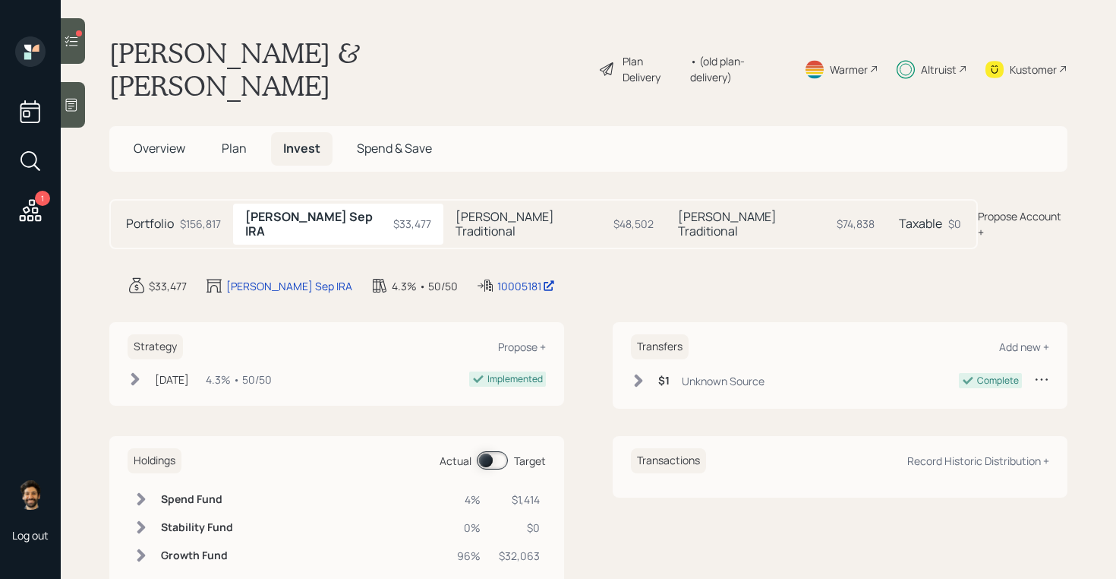
click at [456, 210] on h5 "[PERSON_NAME] Traditional" at bounding box center [532, 224] width 153 height 29
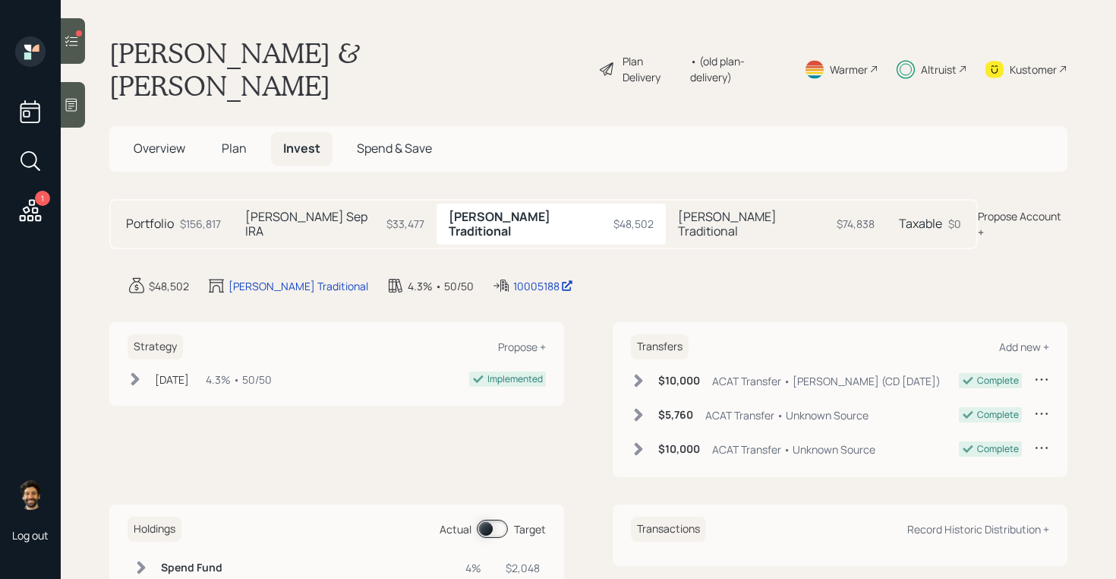
click at [678, 210] on h5 "[PERSON_NAME] Traditional" at bounding box center [754, 224] width 153 height 29
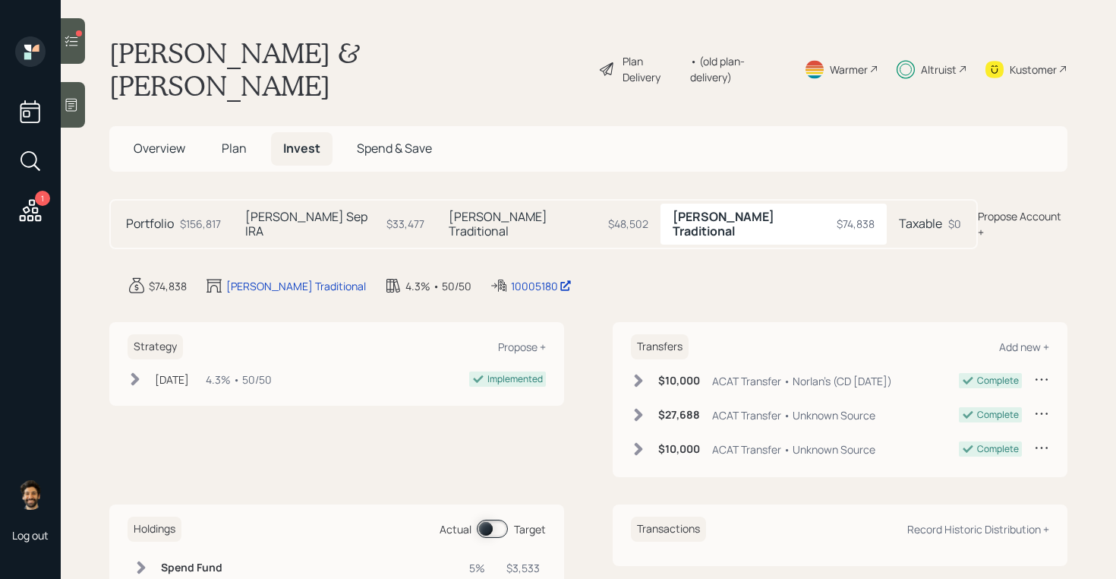
click at [887, 203] on div "Taxable $0" at bounding box center [930, 223] width 87 height 41
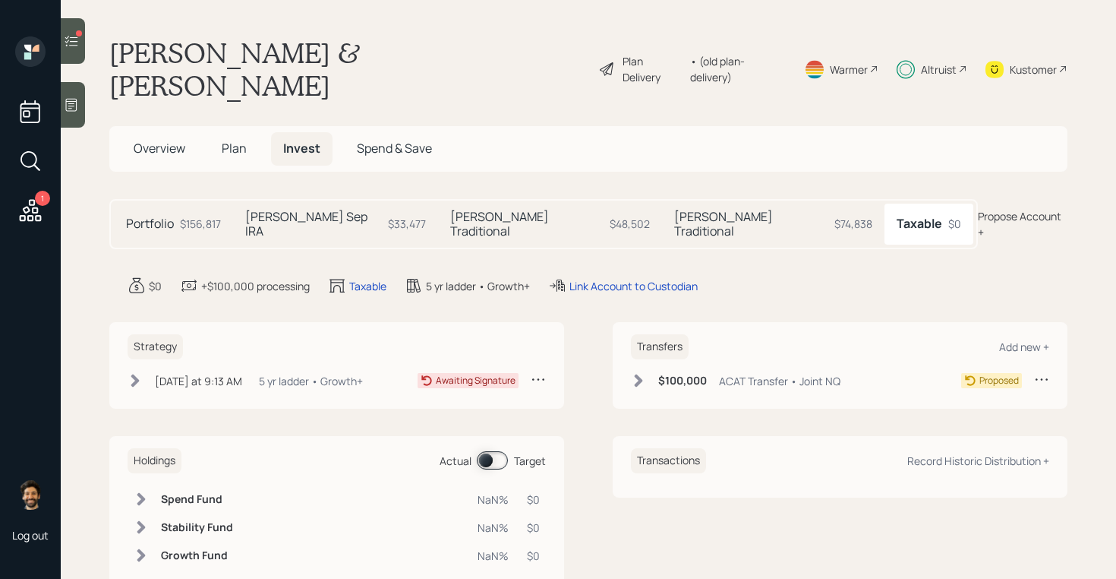
click at [238, 371] on div "Today at 9:13 AM Friday, August 22, 2025 9:13 AM EDT 5 yr ladder • Growth+" at bounding box center [245, 380] width 235 height 19
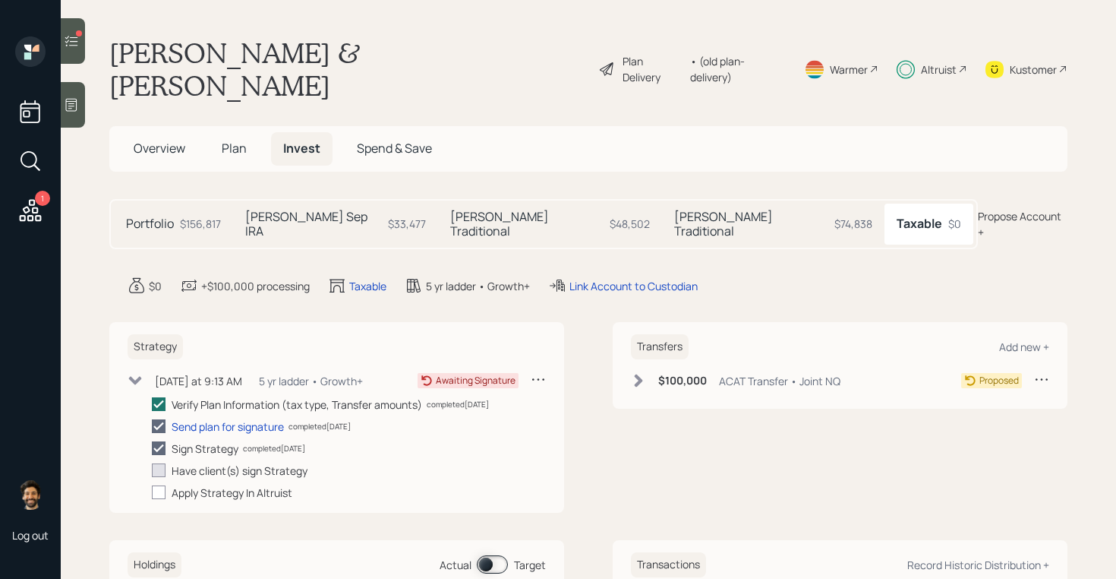
click at [638, 374] on icon at bounding box center [639, 380] width 8 height 13
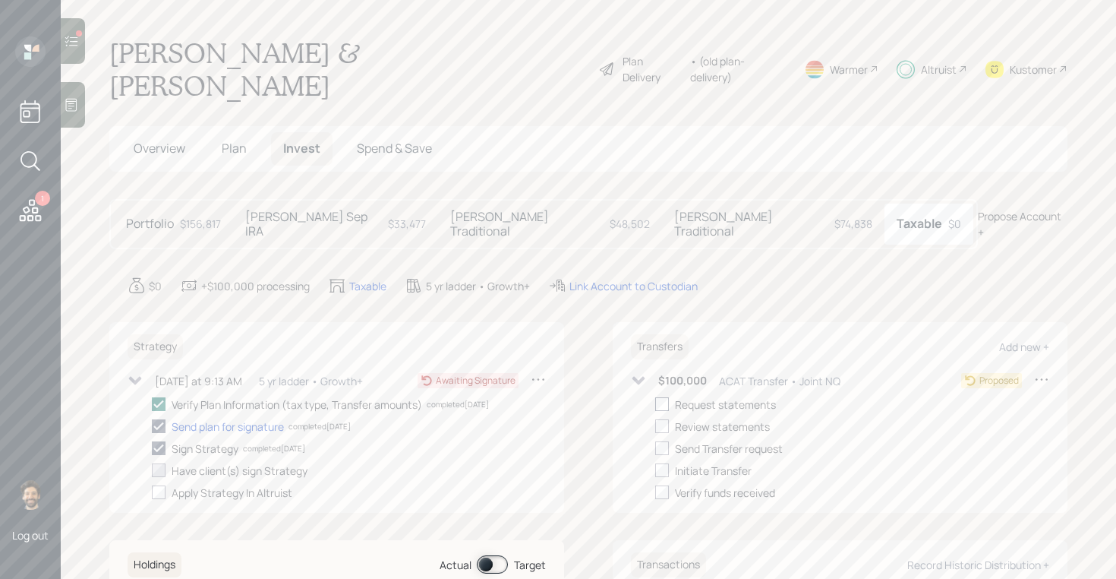
click at [659, 397] on div at bounding box center [662, 404] width 14 height 14
click at [655, 404] on input "checkbox" at bounding box center [654, 404] width 1 height 1
checkbox input "true"
click at [663, 419] on div at bounding box center [662, 426] width 14 height 14
click at [655, 426] on input "checkbox" at bounding box center [654, 426] width 1 height 1
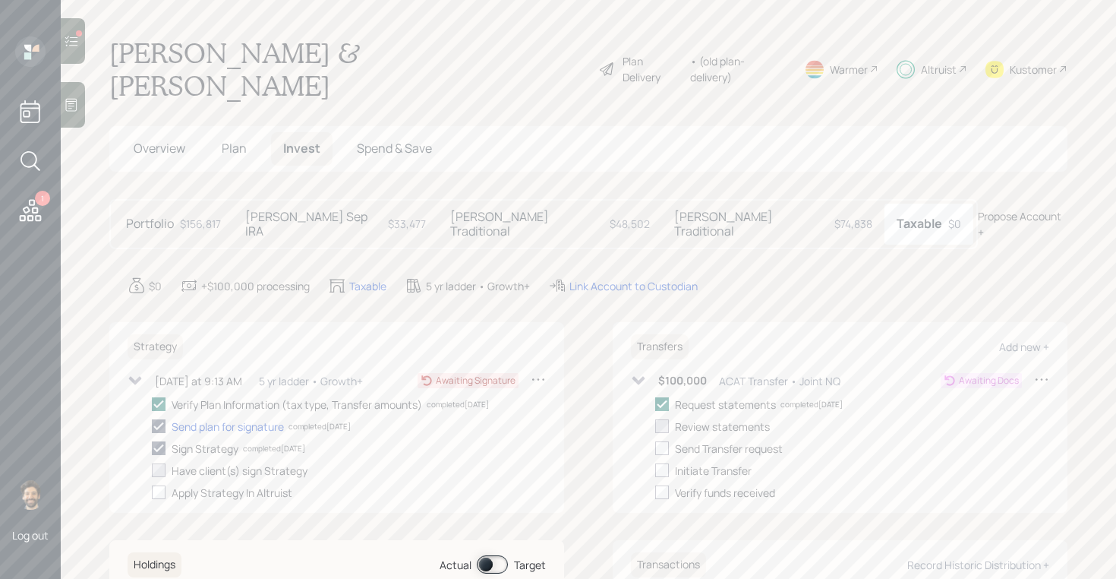
checkbox input "true"
click at [667, 441] on div at bounding box center [662, 448] width 14 height 14
click at [655, 448] on input "checkbox" at bounding box center [654, 448] width 1 height 1
checkbox input "true"
click at [667, 463] on div at bounding box center [662, 470] width 14 height 14
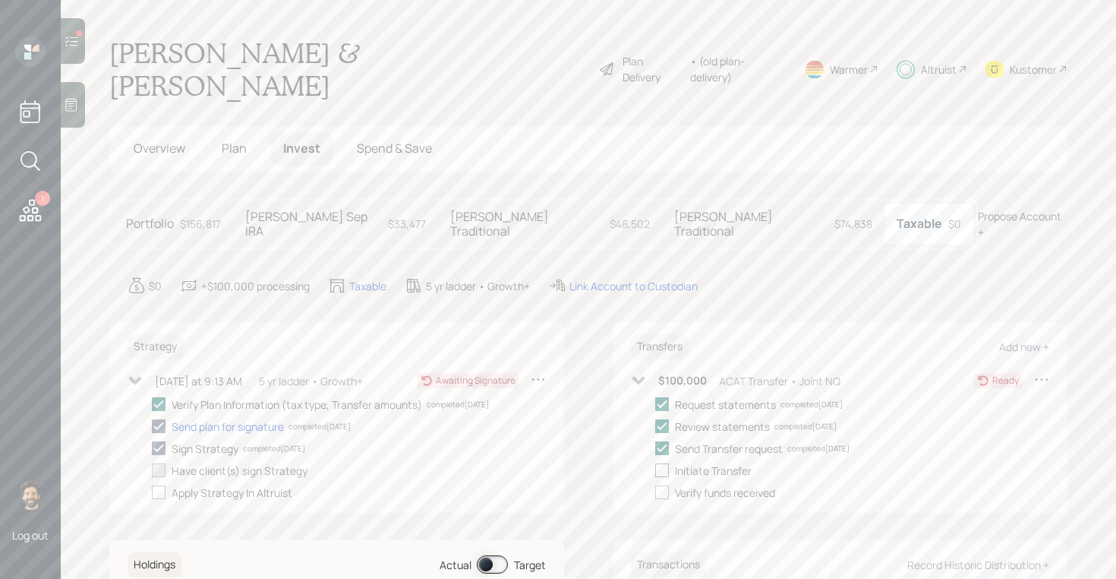
click at [655, 470] on input "checkbox" at bounding box center [654, 470] width 1 height 1
checkbox input "true"
click at [71, 44] on icon at bounding box center [71, 40] width 15 height 15
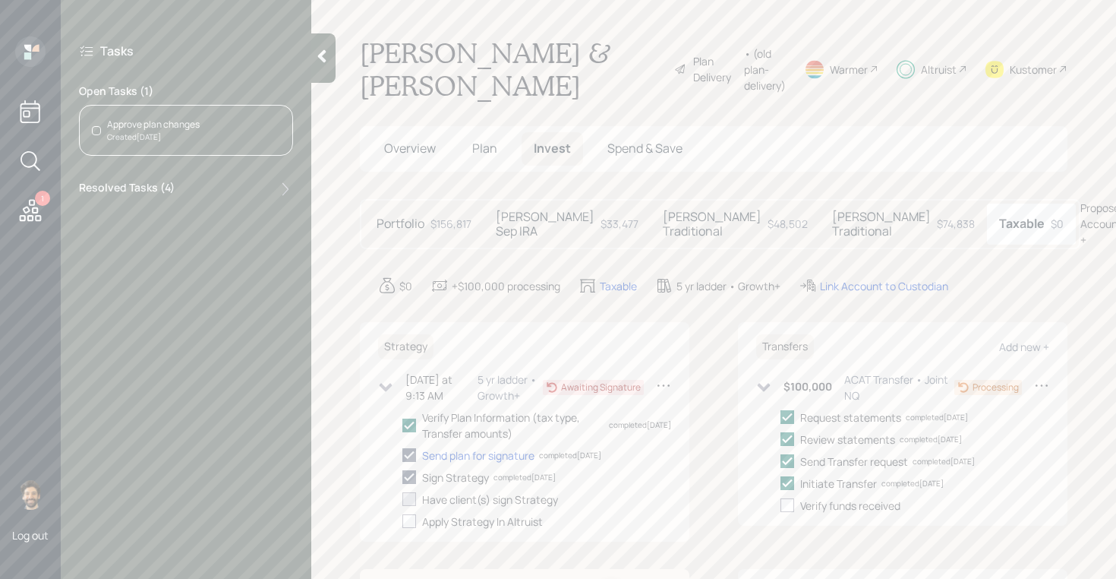
click at [168, 126] on div "Approve plan changes" at bounding box center [153, 125] width 93 height 14
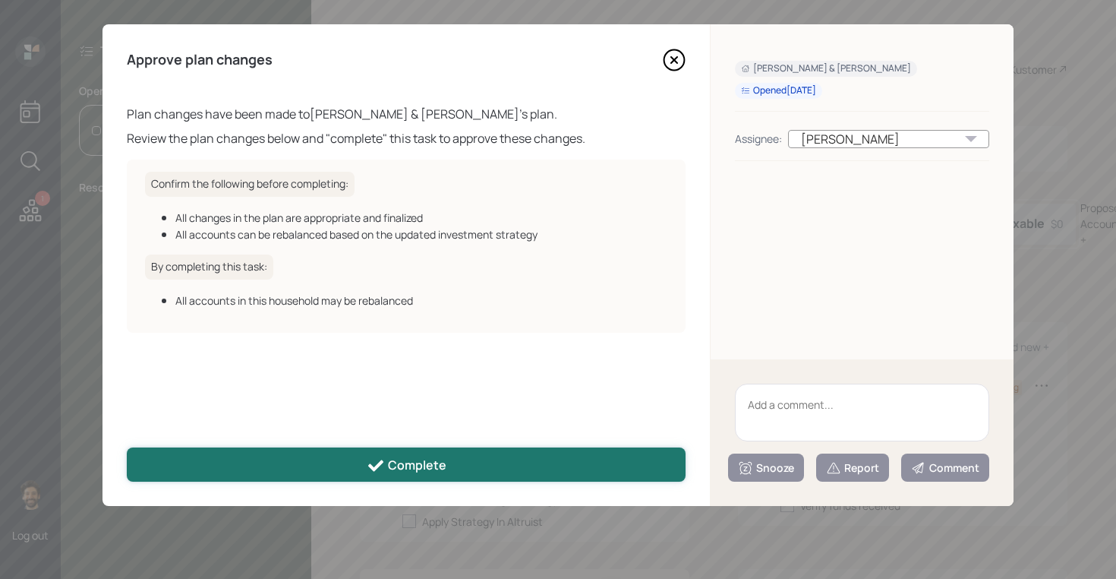
click at [330, 473] on button "Complete" at bounding box center [406, 464] width 559 height 34
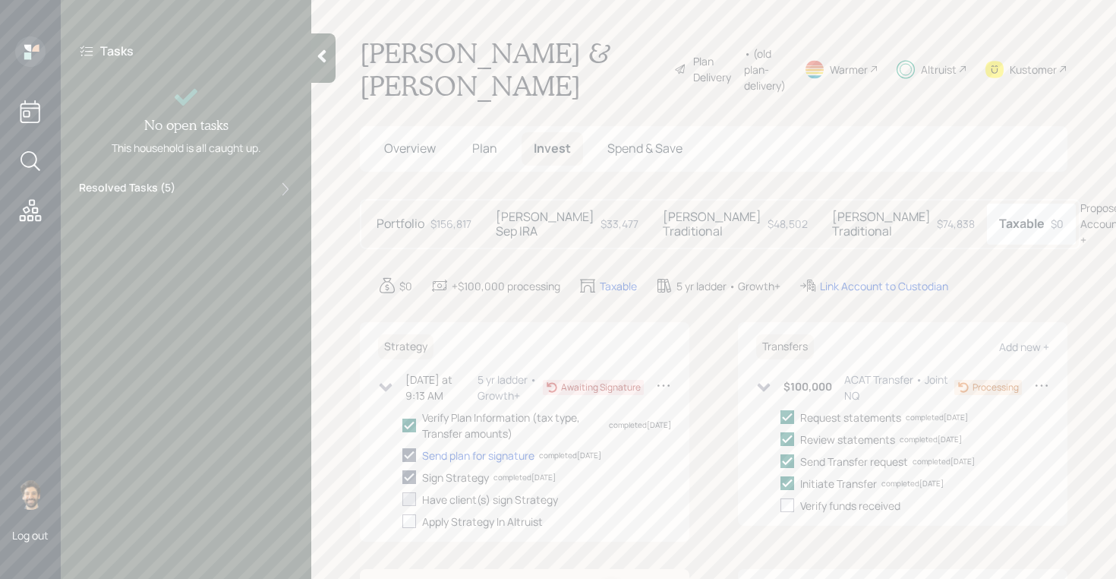
click at [329, 46] on div at bounding box center [323, 57] width 24 height 49
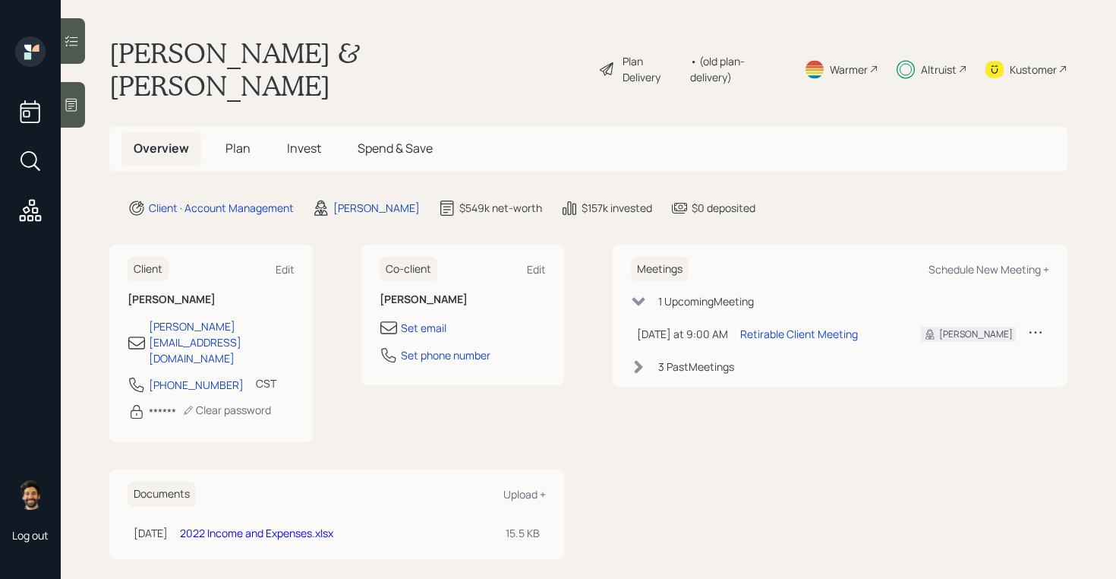
click at [309, 140] on span "Invest" at bounding box center [304, 148] width 34 height 17
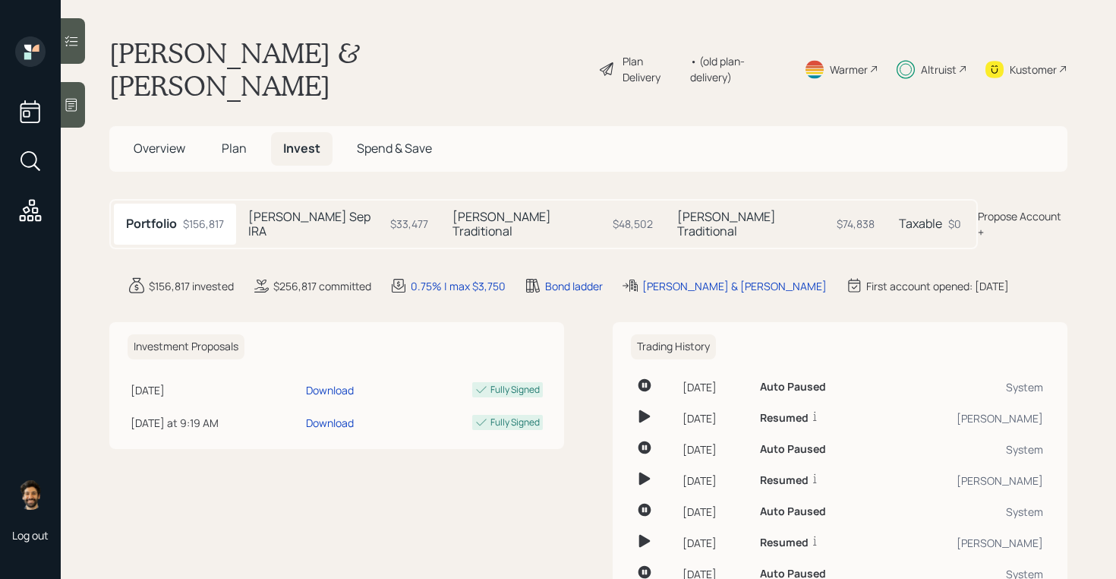
click at [390, 216] on div "$33,477" at bounding box center [409, 224] width 38 height 16
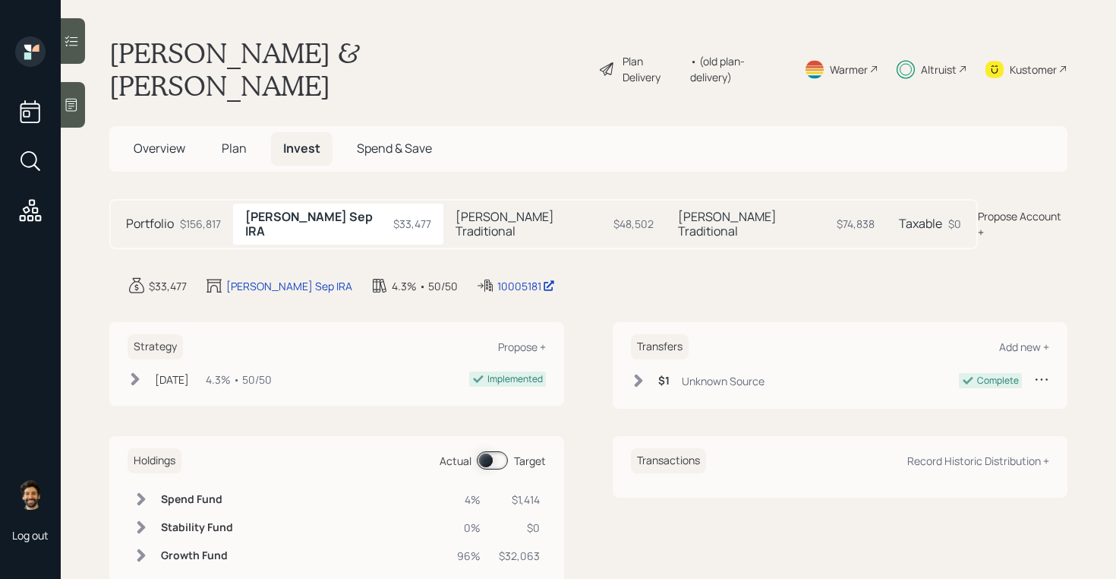
click at [887, 203] on div "Taxable $0" at bounding box center [930, 223] width 87 height 41
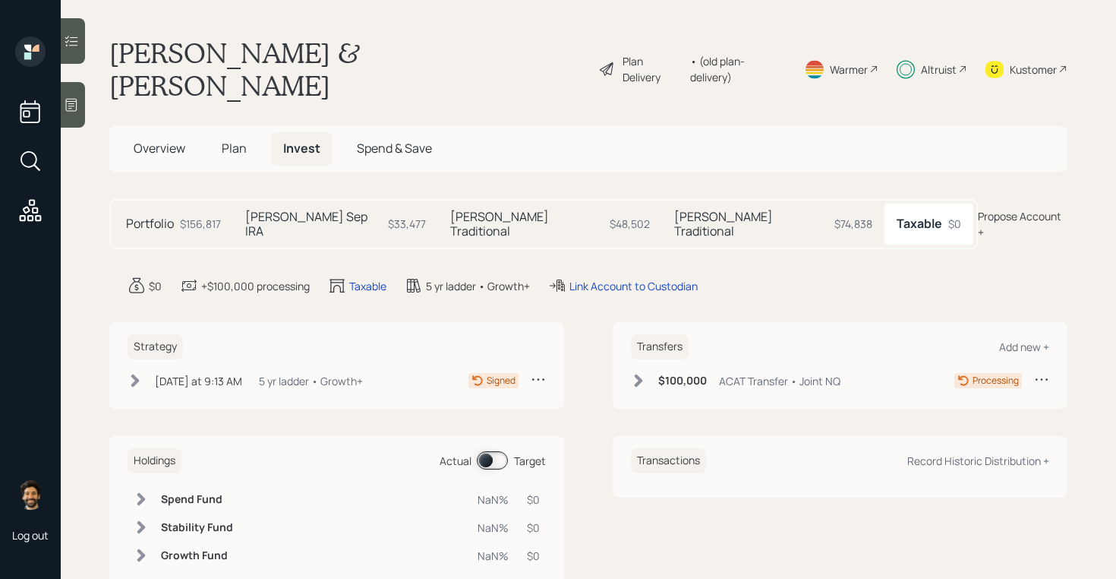
click at [273, 373] on div "5 yr ladder • Growth+" at bounding box center [311, 381] width 104 height 16
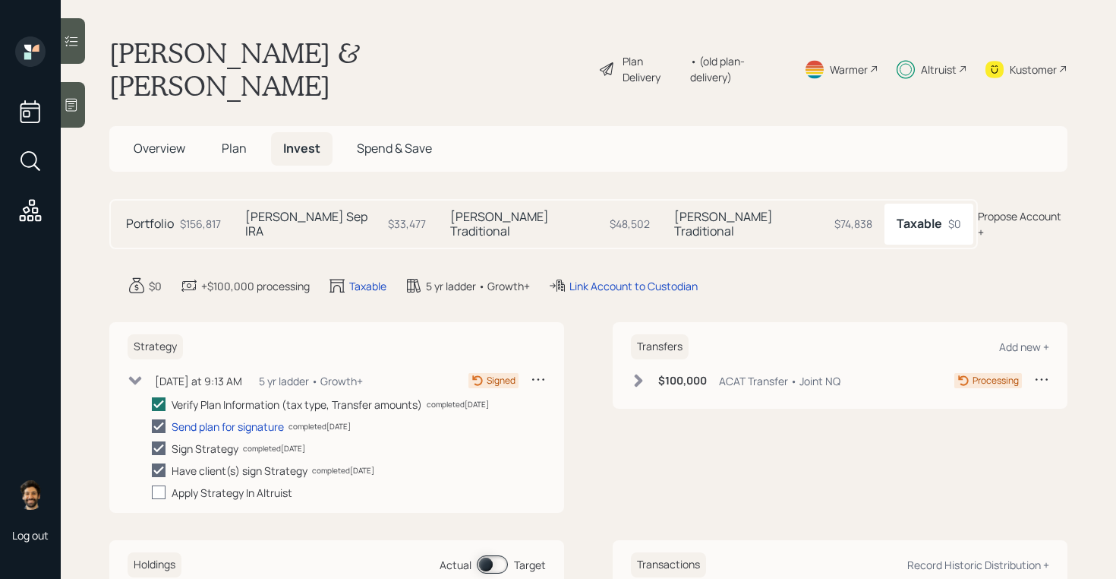
click at [155, 485] on div at bounding box center [159, 492] width 14 height 14
click at [152, 492] on input "checkbox" at bounding box center [151, 492] width 1 height 1
checkbox input "true"
click at [674, 210] on h5 "[PERSON_NAME] Traditional" at bounding box center [751, 224] width 154 height 29
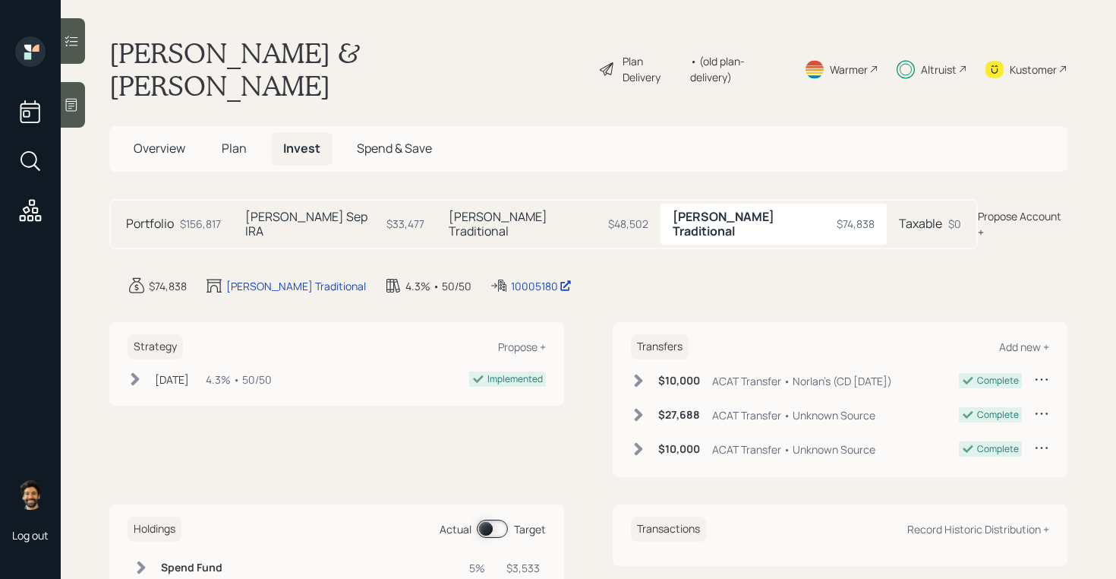
click at [485, 203] on div "Julia Traditional $48,502" at bounding box center [548, 223] width 223 height 41
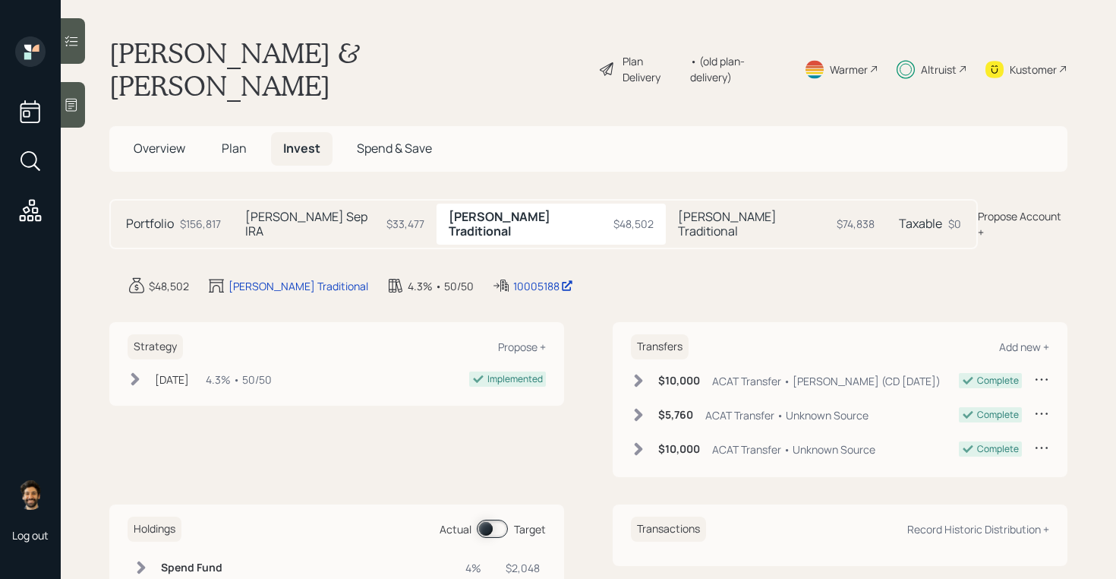
click at [887, 203] on div "Taxable $0" at bounding box center [930, 223] width 87 height 41
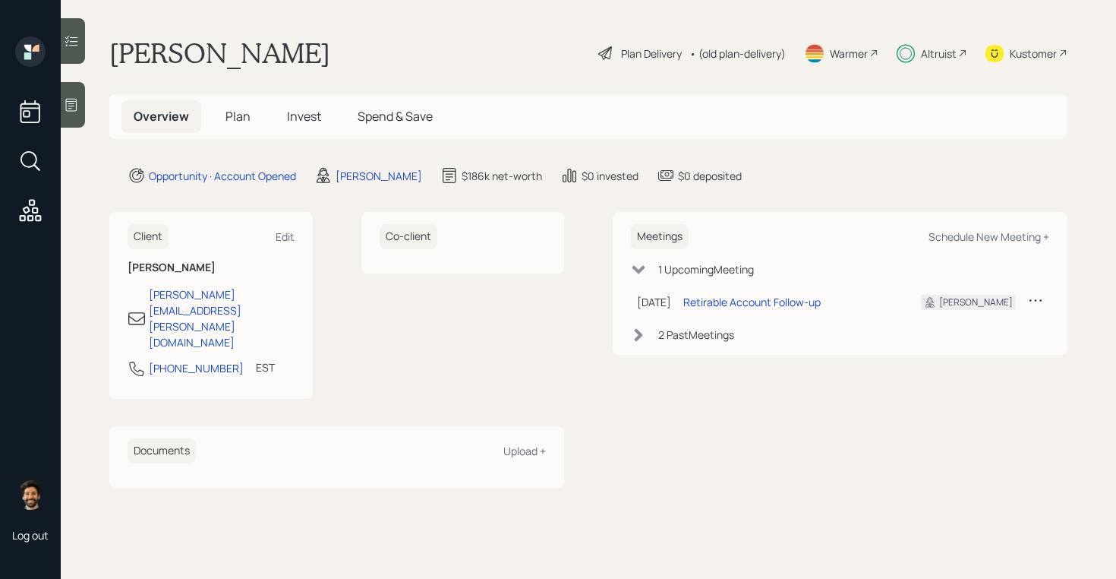
click at [309, 116] on span "Invest" at bounding box center [304, 116] width 34 height 17
